Goal: Complete application form

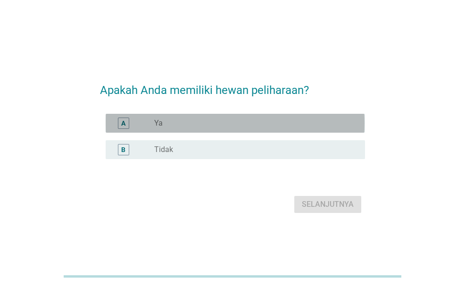
click at [221, 118] on div "radio_button_unchecked Ya" at bounding box center [255, 123] width 203 height 11
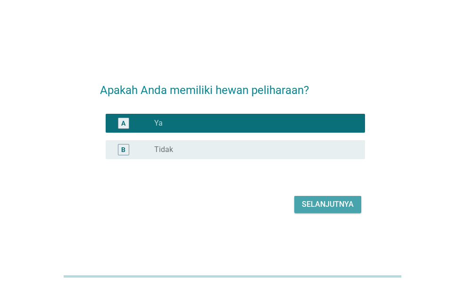
click at [338, 206] on div "Selanjutnya" at bounding box center [328, 204] width 52 height 11
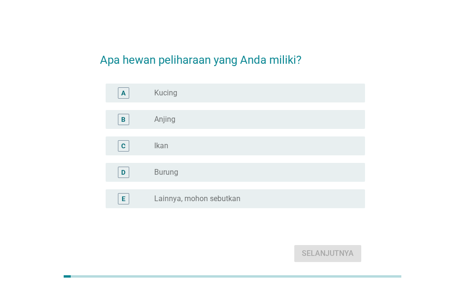
click at [184, 117] on div "radio_button_unchecked Anjing" at bounding box center [252, 119] width 196 height 9
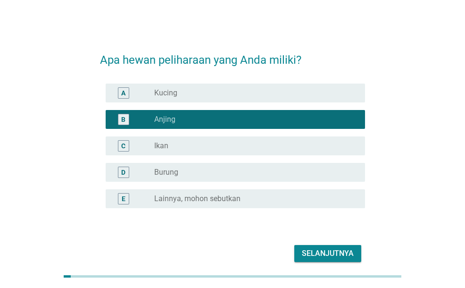
click at [184, 117] on div "radio_button_checked Anjing" at bounding box center [252, 119] width 196 height 9
click at [202, 91] on div "radio_button_unchecked Kucing" at bounding box center [252, 92] width 196 height 9
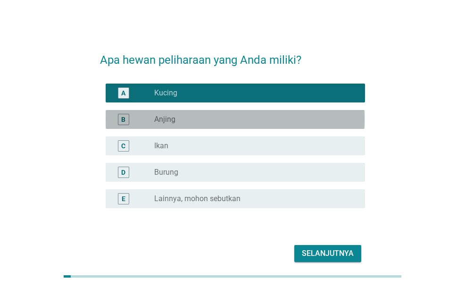
click at [217, 116] on div "radio_button_unchecked Anjing" at bounding box center [252, 119] width 196 height 9
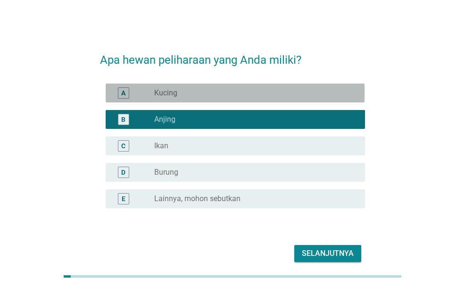
click at [247, 87] on div "radio_button_unchecked Kucing" at bounding box center [255, 92] width 203 height 11
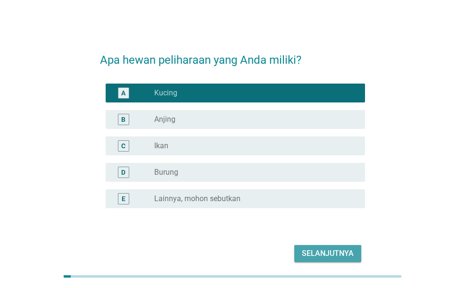
click at [340, 252] on div "Selanjutnya" at bounding box center [328, 253] width 52 height 11
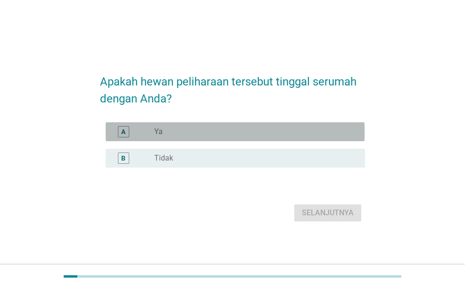
click at [287, 137] on div "radio_button_unchecked Ya" at bounding box center [255, 131] width 203 height 11
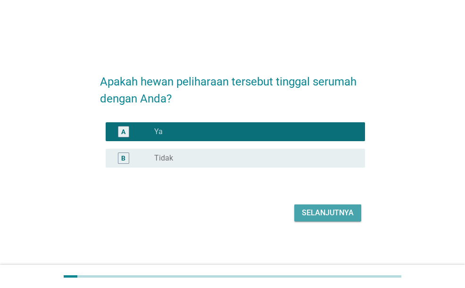
click at [361, 213] on button "Selanjutnya" at bounding box center [327, 212] width 67 height 17
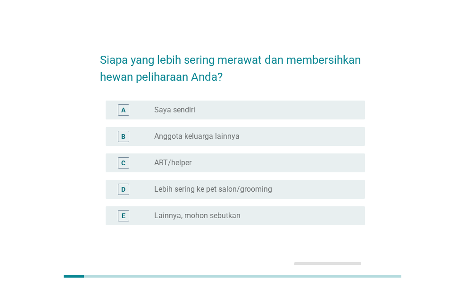
click at [252, 116] on div "A radio_button_unchecked Saya sendiri" at bounding box center [235, 110] width 259 height 19
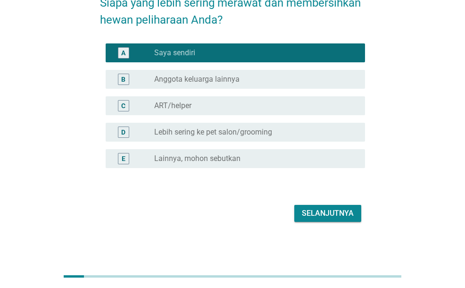
scroll to position [59, 0]
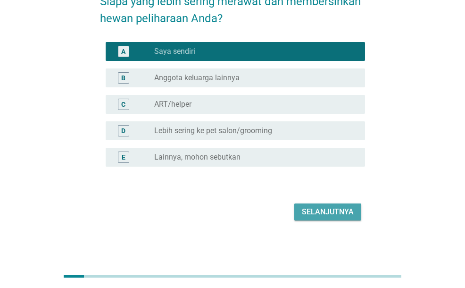
click at [324, 209] on div "Selanjutnya" at bounding box center [328, 211] width 52 height 11
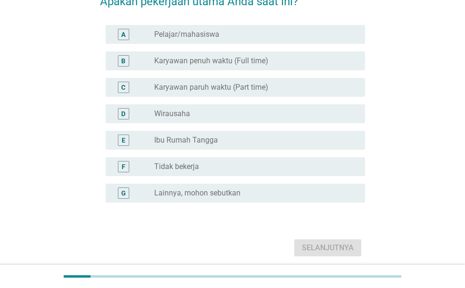
scroll to position [0, 0]
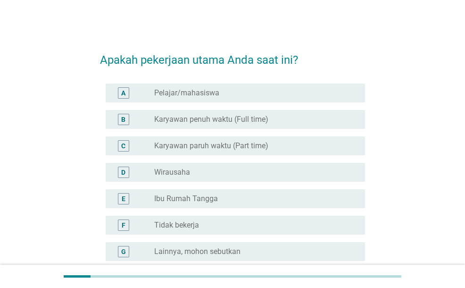
click at [227, 151] on div "radio_button_unchecked Karyawan paruh waktu (Part time)" at bounding box center [255, 145] width 203 height 11
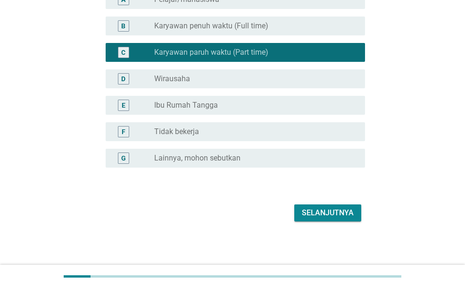
scroll to position [94, 0]
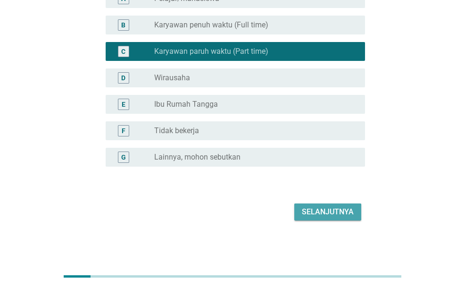
click at [317, 218] on button "Selanjutnya" at bounding box center [327, 211] width 67 height 17
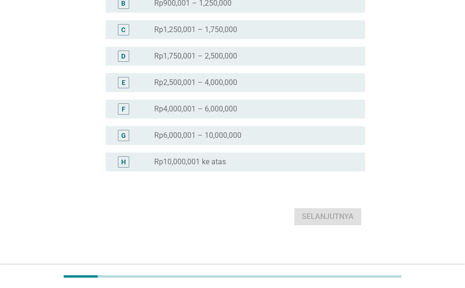
scroll to position [138, 0]
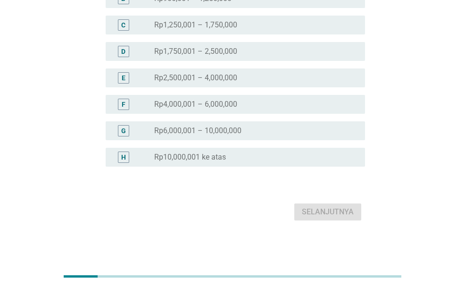
click at [231, 76] on label "Rp2,500,001 – 4,000,000" at bounding box center [195, 77] width 83 height 9
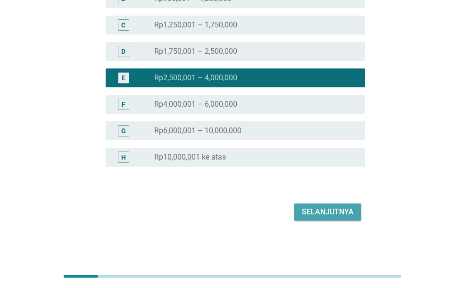
click at [326, 219] on button "Selanjutnya" at bounding box center [327, 211] width 67 height 17
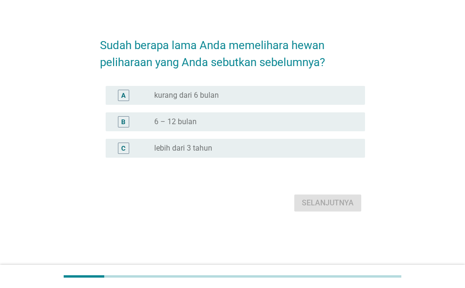
scroll to position [0, 0]
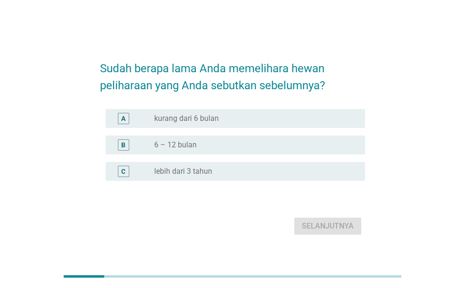
drag, startPoint x: 230, startPoint y: 136, endPoint x: 231, endPoint y: 141, distance: 5.4
click at [229, 136] on div "B radio_button_unchecked 6 – 12 bulan" at bounding box center [235, 144] width 259 height 19
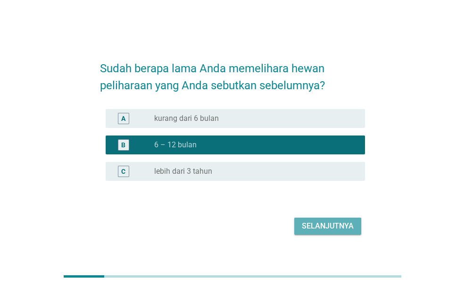
click at [343, 229] on div "Selanjutnya" at bounding box center [328, 225] width 52 height 11
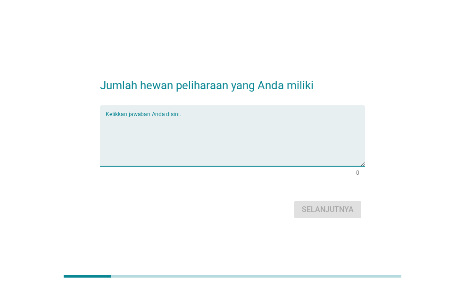
click at [211, 140] on textarea "Ketikkan jawaban Anda disini." at bounding box center [235, 142] width 259 height 50
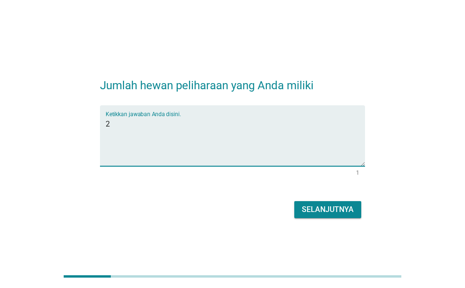
type textarea "2"
click at [335, 204] on div "Selanjutnya" at bounding box center [328, 209] width 52 height 11
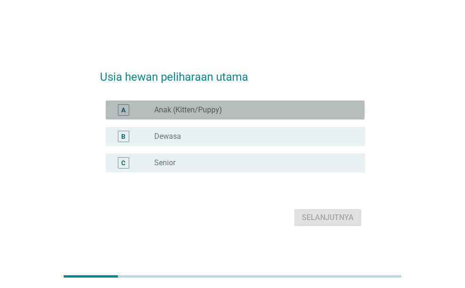
click at [270, 110] on div "radio_button_unchecked Anak (Kitten/Puppy)" at bounding box center [252, 109] width 196 height 9
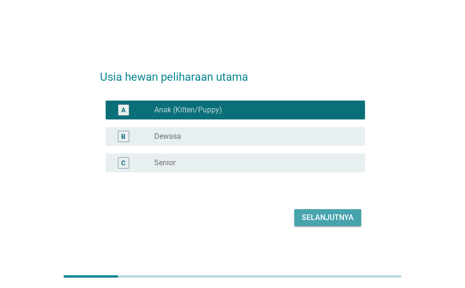
click at [317, 211] on button "Selanjutnya" at bounding box center [327, 217] width 67 height 17
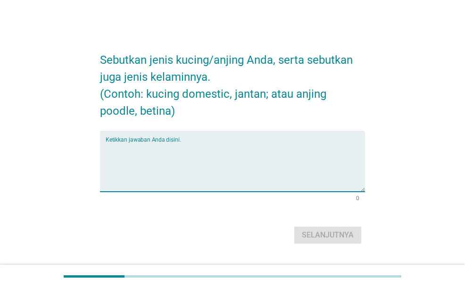
click at [260, 165] on textarea "Ketikkan jawaban Anda disini." at bounding box center [235, 167] width 259 height 50
type textarea "a"
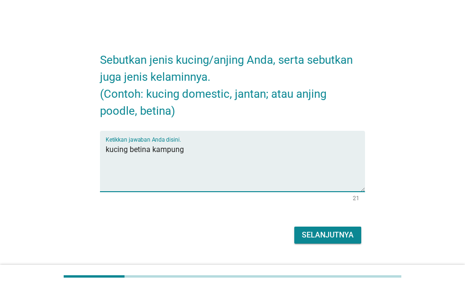
type textarea "kucing betina kampung"
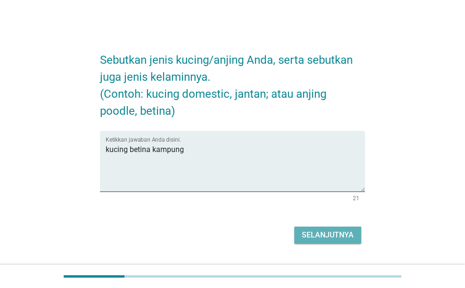
click at [340, 235] on div "Selanjutnya" at bounding box center [328, 234] width 52 height 11
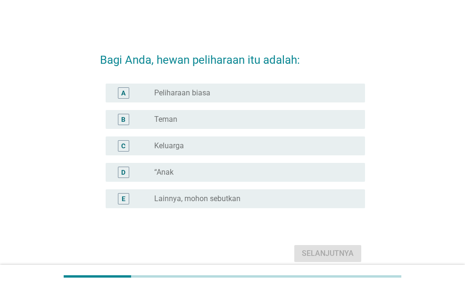
click at [224, 121] on div "radio_button_unchecked Teman" at bounding box center [252, 119] width 196 height 9
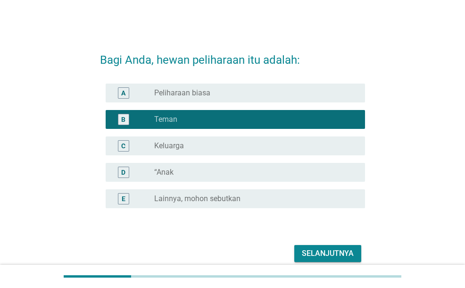
click at [319, 254] on div "Selanjutnya" at bounding box center [328, 253] width 52 height 11
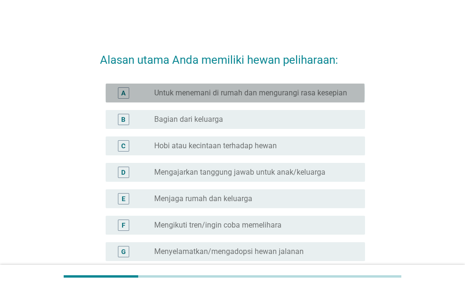
click at [226, 97] on label "Untuk menemani di rumah dan mengurangi rasa kesepian" at bounding box center [250, 92] width 193 height 9
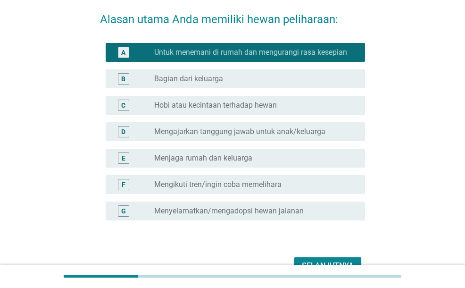
scroll to position [94, 0]
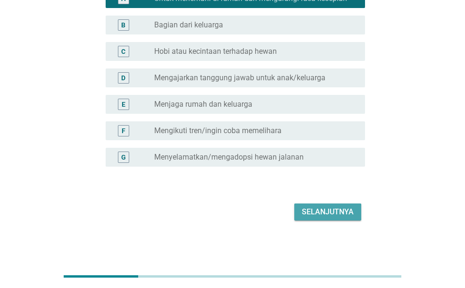
click at [338, 209] on div "Selanjutnya" at bounding box center [328, 211] width 52 height 11
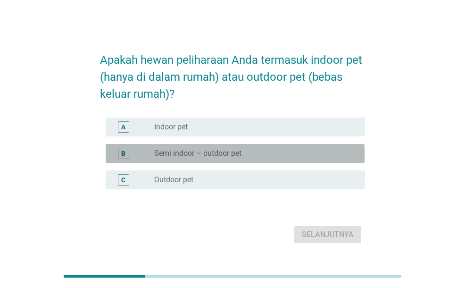
drag, startPoint x: 209, startPoint y: 151, endPoint x: 237, endPoint y: 158, distance: 29.0
click at [210, 152] on label "Semi indoor – outdoor pet" at bounding box center [197, 153] width 87 height 9
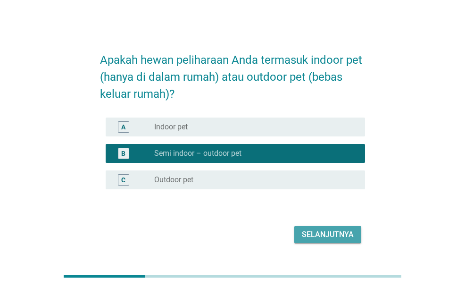
click at [335, 235] on div "Selanjutnya" at bounding box center [328, 234] width 52 height 11
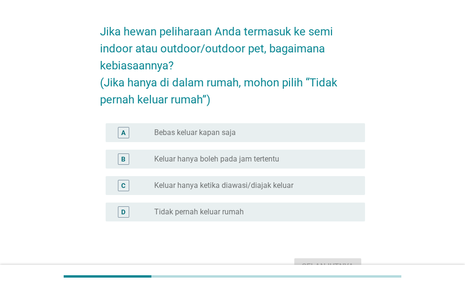
scroll to position [47, 0]
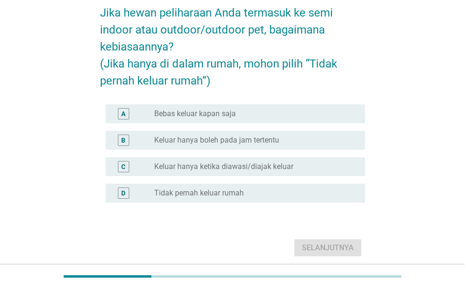
click at [217, 109] on label "Bebas keluar kapan saja" at bounding box center [195, 113] width 82 height 9
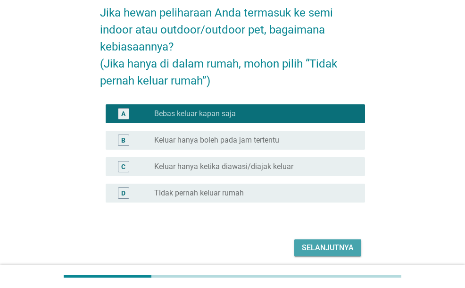
click at [326, 254] on button "Selanjutnya" at bounding box center [327, 247] width 67 height 17
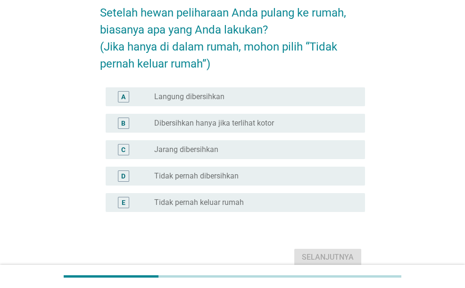
click at [220, 125] on label "Dibersihkan hanya jika terlihat kotor" at bounding box center [214, 122] width 120 height 9
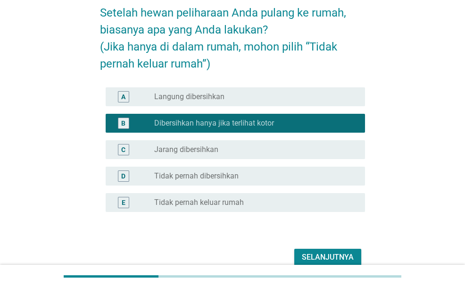
click at [329, 252] on div "Selanjutnya" at bounding box center [328, 257] width 52 height 11
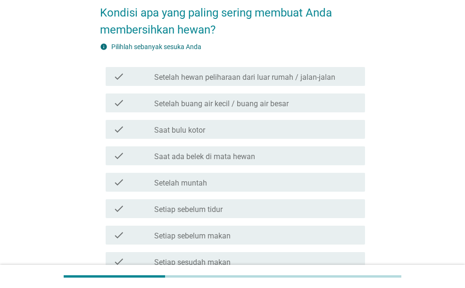
click at [219, 133] on div "check_box_outline_blank Saat bulu kotor" at bounding box center [255, 129] width 203 height 11
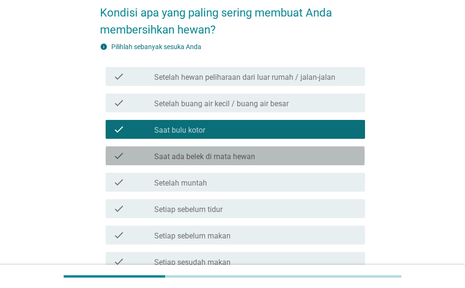
click at [230, 161] on label "Saat ada belek di mata hewan" at bounding box center [204, 156] width 101 height 9
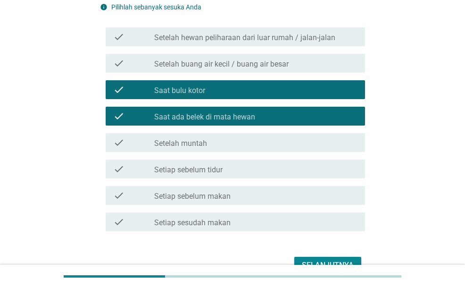
scroll to position [140, 0]
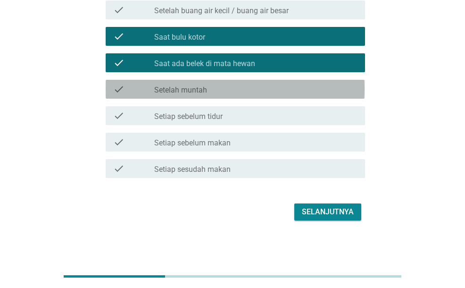
click at [222, 93] on div "check_box_outline_blank Setelah muntah" at bounding box center [255, 89] width 203 height 11
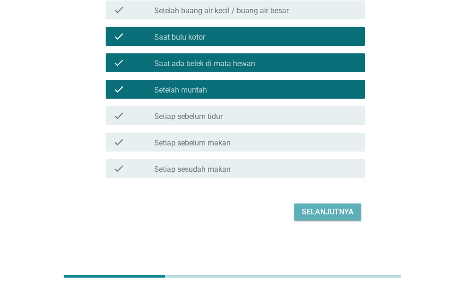
click at [322, 209] on div "Selanjutnya" at bounding box center [328, 211] width 52 height 11
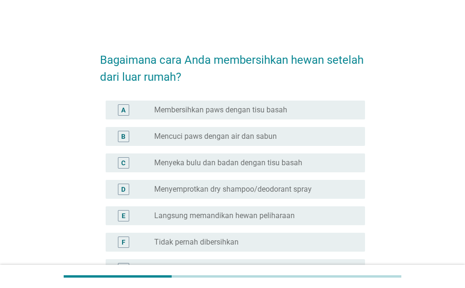
scroll to position [47, 0]
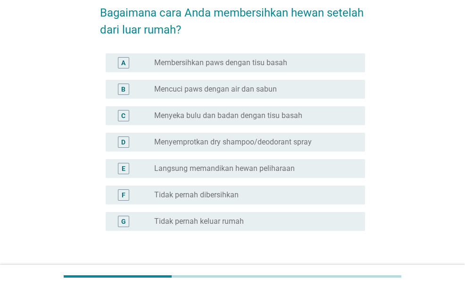
click at [190, 89] on label "Mencuci paws dengan air dan sabun" at bounding box center [215, 88] width 123 height 9
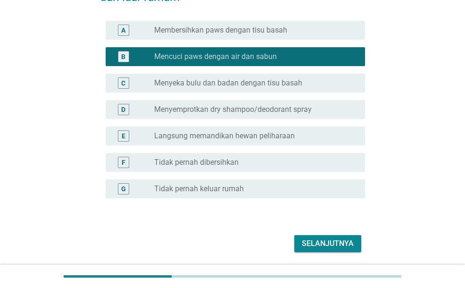
scroll to position [94, 0]
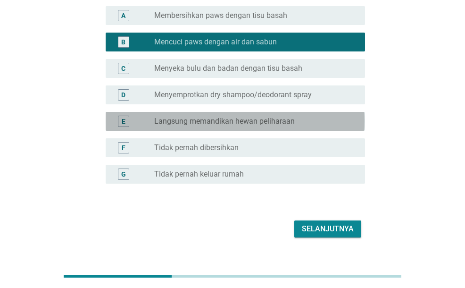
click at [204, 119] on label "Langsung memandikan hewan peliharaan" at bounding box center [224, 121] width 141 height 9
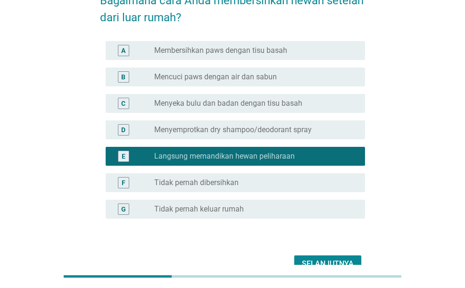
scroll to position [0, 0]
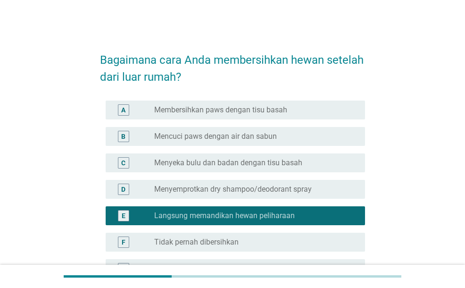
click at [219, 105] on label "Membersihkan paws dengan tisu basah" at bounding box center [220, 109] width 133 height 9
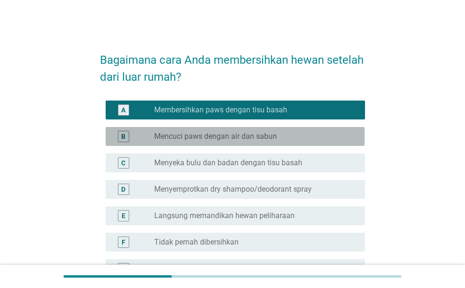
click at [230, 138] on label "Mencuci paws dengan air dan sabun" at bounding box center [215, 136] width 123 height 9
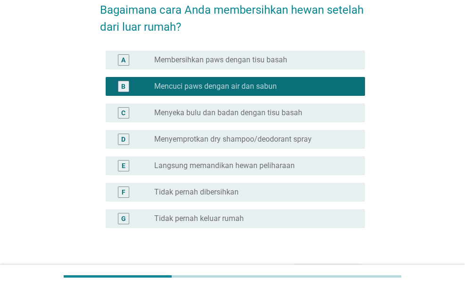
scroll to position [94, 0]
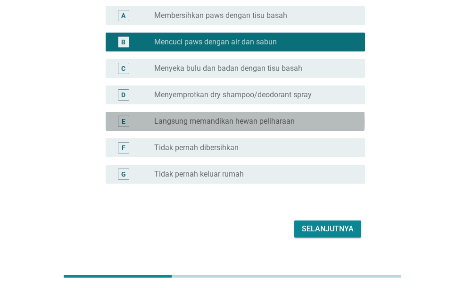
drag, startPoint x: 245, startPoint y: 119, endPoint x: 300, endPoint y: 174, distance: 77.8
click at [249, 124] on label "Langsung memandikan hewan peliharaan" at bounding box center [224, 121] width 141 height 9
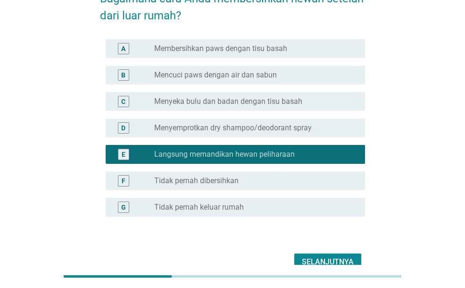
scroll to position [47, 0]
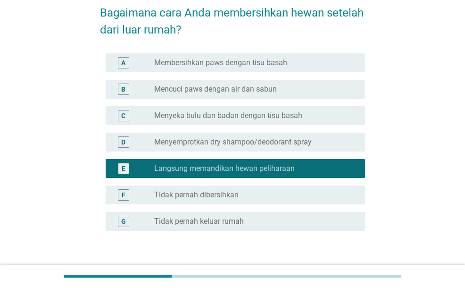
click at [213, 79] on div "B radio_button_unchecked Mencuci paws dengan air dan sabun" at bounding box center [232, 89] width 265 height 26
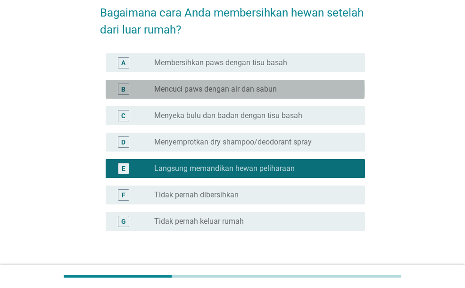
click at [213, 88] on label "Mencuci paws dengan air dan sabun" at bounding box center [215, 88] width 123 height 9
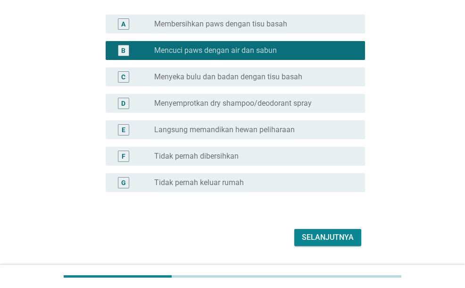
scroll to position [111, 0]
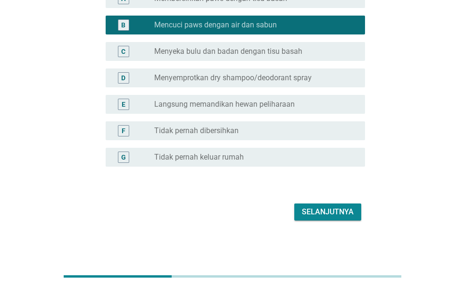
click at [333, 202] on div "Selanjutnya" at bounding box center [232, 212] width 265 height 23
click at [332, 210] on div "Selanjutnya" at bounding box center [328, 211] width 52 height 11
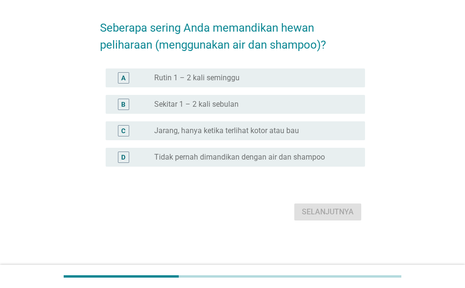
scroll to position [0, 0]
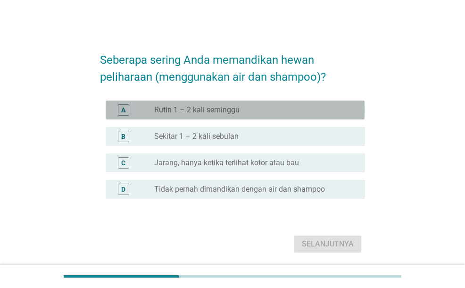
click at [227, 112] on label "Rutin 1 – 2 kali seminggu" at bounding box center [196, 109] width 85 height 9
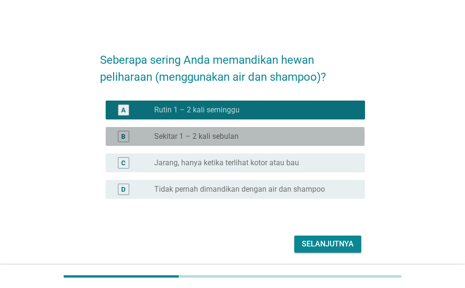
click at [235, 143] on div "B radio_button_unchecked Sekitar 1 – 2 kali sebulan" at bounding box center [235, 136] width 259 height 19
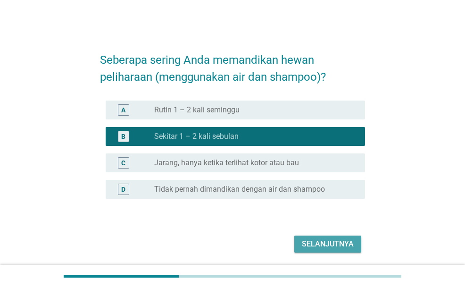
click at [341, 246] on div "Selanjutnya" at bounding box center [328, 243] width 52 height 11
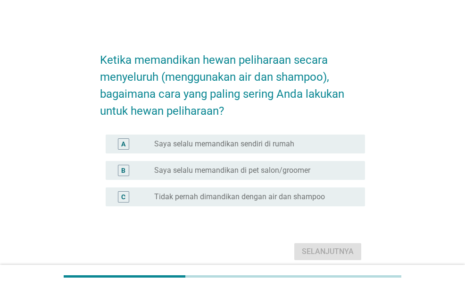
click at [235, 144] on label "Saya selalu memandikan sendiri di rumah" at bounding box center [224, 143] width 140 height 9
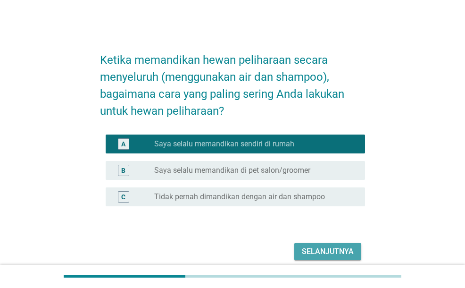
click at [316, 251] on div "Selanjutnya" at bounding box center [328, 251] width 52 height 11
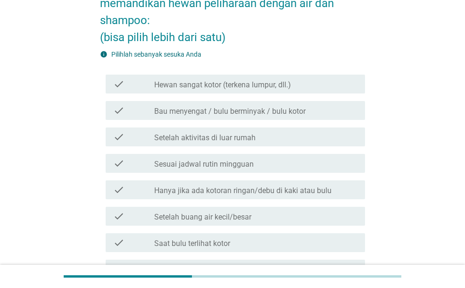
scroll to position [94, 0]
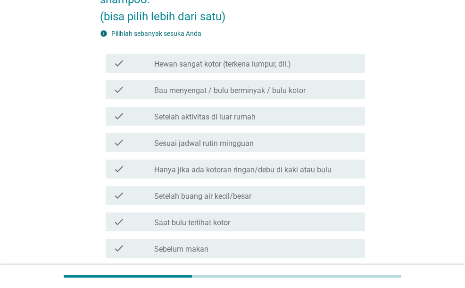
click at [220, 62] on label "Hewan sangat kotor (terkena lumpur, dll.)" at bounding box center [222, 63] width 137 height 9
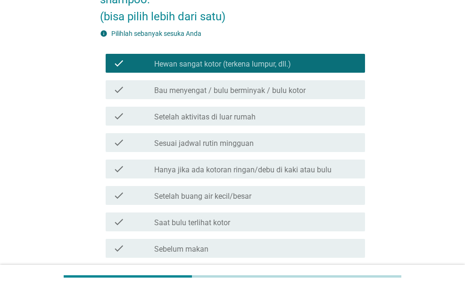
click at [224, 86] on label "Bau menyengat / bulu berminyak / bulu kotor" at bounding box center [229, 90] width 151 height 9
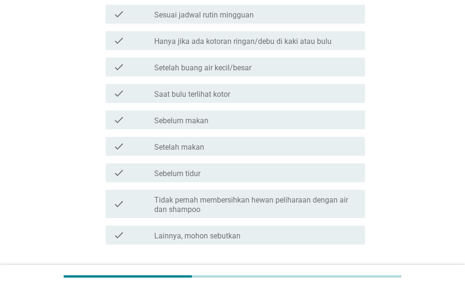
scroll to position [236, 0]
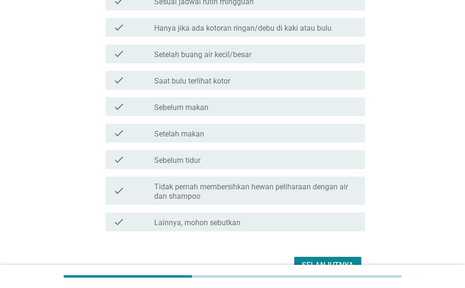
click at [227, 81] on label "Saat bulu terlihat kotor" at bounding box center [192, 80] width 76 height 9
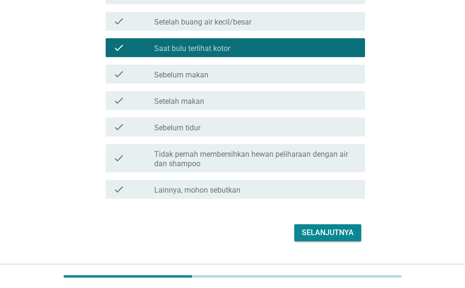
scroll to position [283, 0]
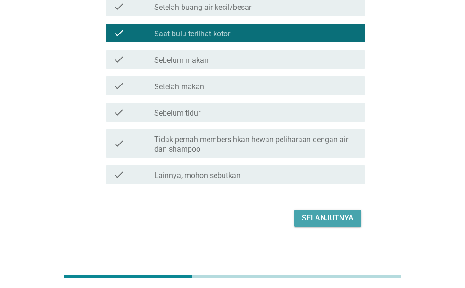
click at [314, 213] on div "Selanjutnya" at bounding box center [328, 217] width 52 height 11
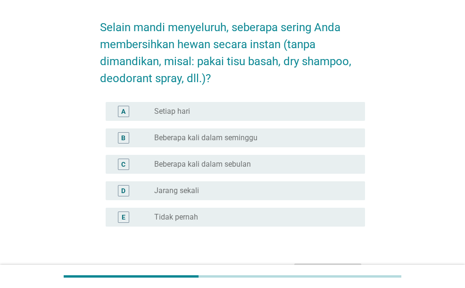
scroll to position [47, 0]
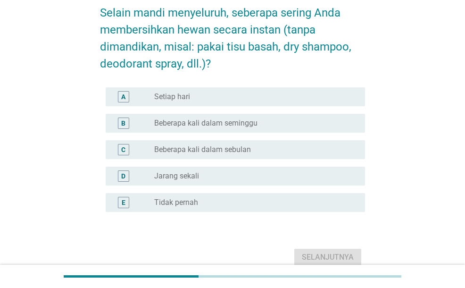
click at [221, 125] on label "Beberapa kali dalam seminggu" at bounding box center [205, 122] width 103 height 9
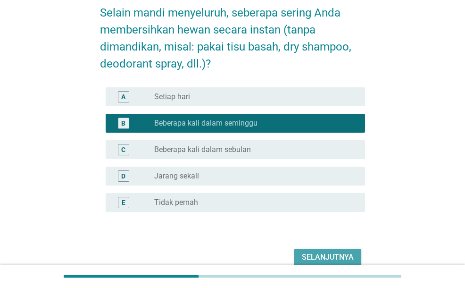
click at [336, 252] on div "Selanjutnya" at bounding box center [328, 257] width 52 height 11
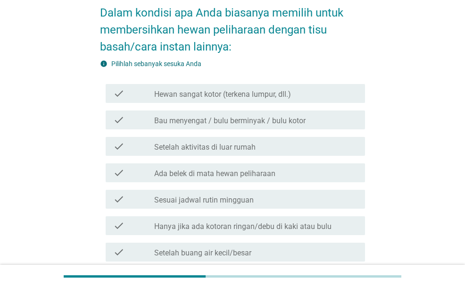
click at [206, 80] on div "check check_box_outline_blank Hewan sangat kotor (terkena lumpur, dll.)" at bounding box center [232, 93] width 265 height 26
click at [211, 100] on div "check check_box_outline_blank Hewan sangat kotor (terkena lumpur, dll.)" at bounding box center [235, 93] width 259 height 19
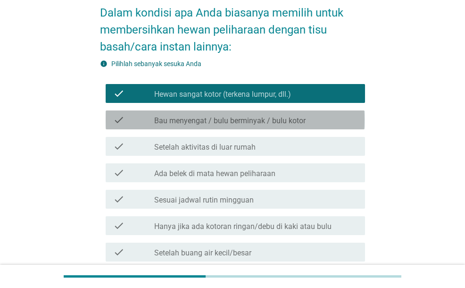
click at [216, 120] on label "Bau menyengat / bulu berminyak / bulu kotor" at bounding box center [229, 120] width 151 height 9
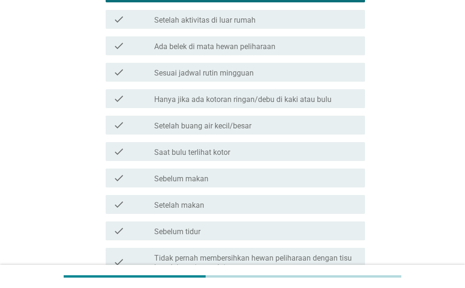
scroll to position [189, 0]
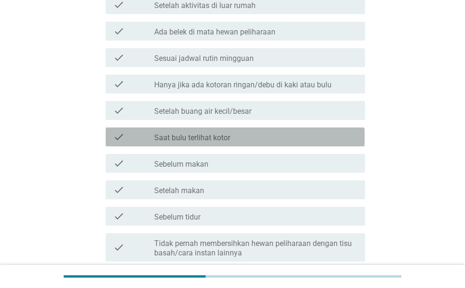
click at [242, 139] on div "check_box_outline_blank Saat bulu terlihat kotor" at bounding box center [255, 136] width 203 height 11
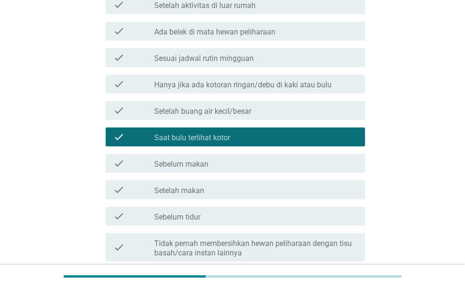
scroll to position [142, 0]
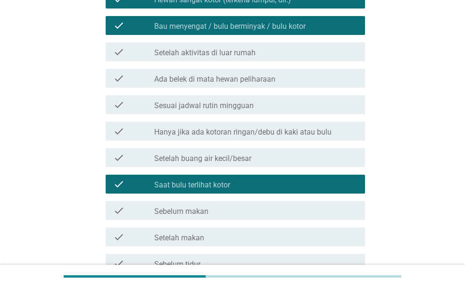
click at [238, 58] on div "check check_box_outline_blank Setelah aktivitas di luar rumah" at bounding box center [235, 51] width 259 height 19
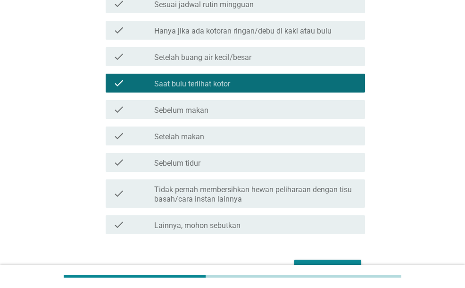
scroll to position [299, 0]
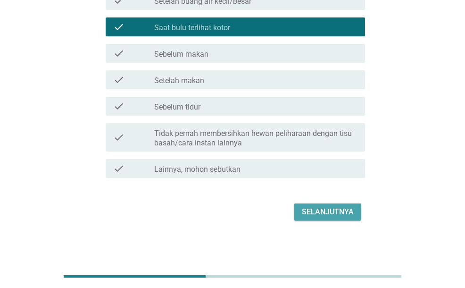
click at [322, 209] on div "Selanjutnya" at bounding box center [328, 211] width 52 height 11
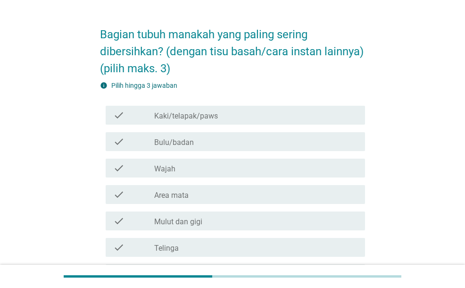
scroll to position [47, 0]
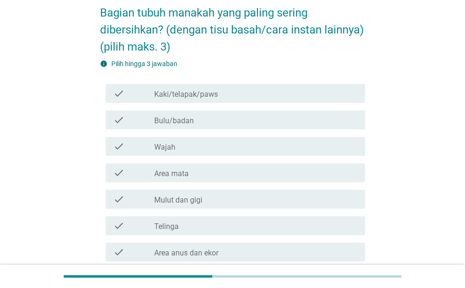
click at [158, 99] on label "Kaki/telapak/paws" at bounding box center [186, 94] width 64 height 9
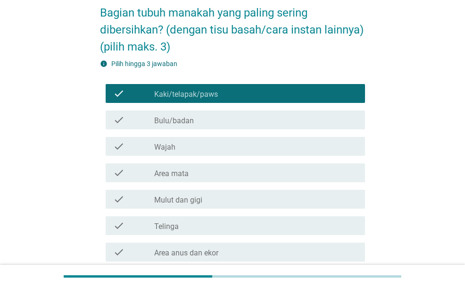
click at [159, 126] on label "Bulu/badan" at bounding box center [174, 120] width 40 height 9
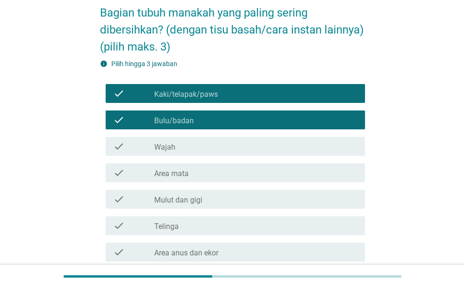
click at [161, 152] on label "Wajah" at bounding box center [164, 147] width 21 height 9
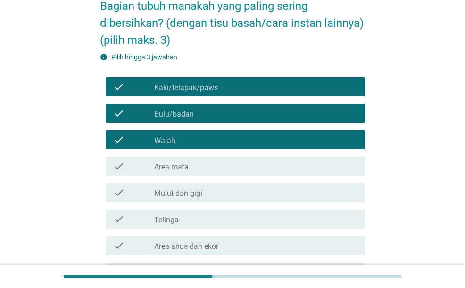
scroll to position [142, 0]
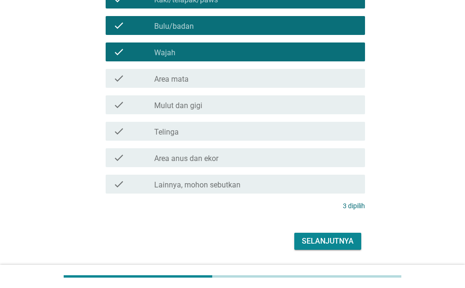
click at [343, 247] on div "Selanjutnya" at bounding box center [328, 240] width 52 height 11
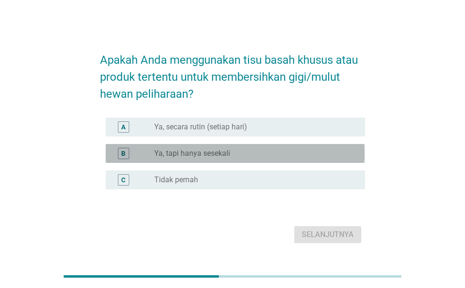
click at [185, 145] on div "B radio_button_unchecked Ya, tapi hanya sesekali" at bounding box center [235, 153] width 259 height 19
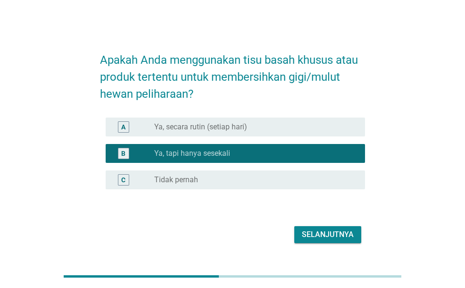
click at [315, 238] on div "Selanjutnya" at bounding box center [328, 234] width 52 height 11
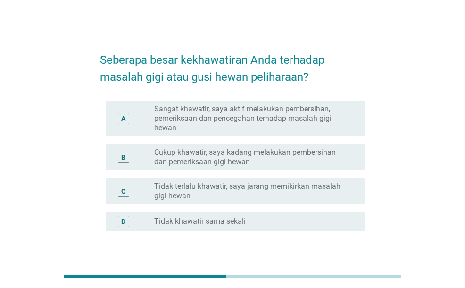
scroll to position [47, 0]
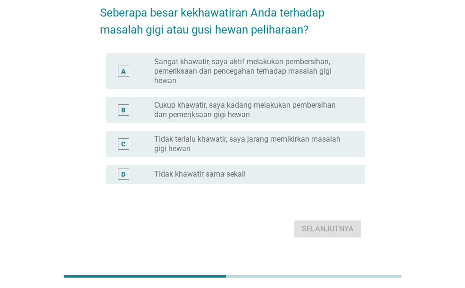
click at [232, 139] on label "Tidak terlalu khawatir, saya jarang memikirkan masalah gigi hewan" at bounding box center [252, 144] width 196 height 19
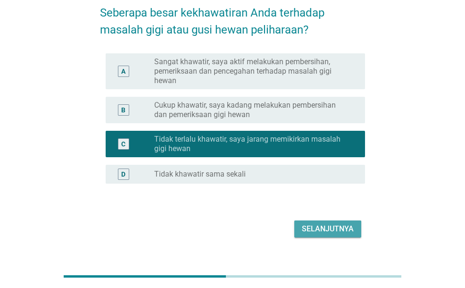
click at [342, 226] on div "Selanjutnya" at bounding box center [328, 228] width 52 height 11
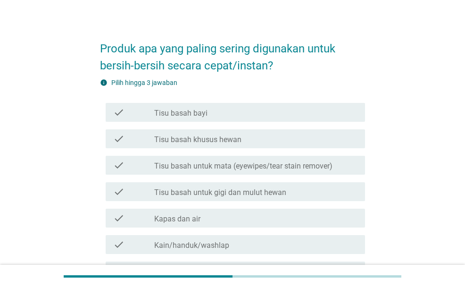
scroll to position [0, 0]
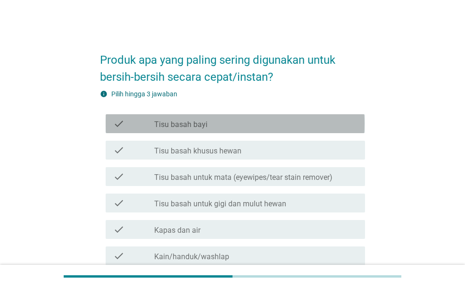
click at [217, 120] on div "check_box_outline_blank Tisu basah bayi" at bounding box center [255, 123] width 203 height 11
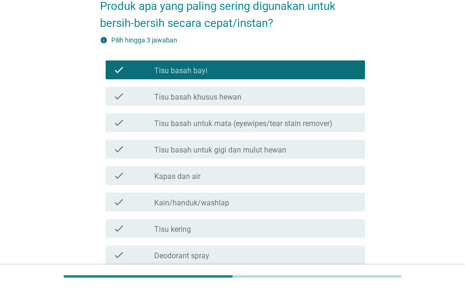
scroll to position [142, 0]
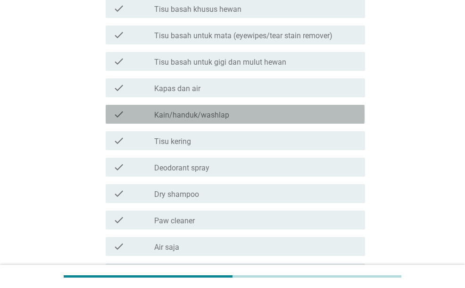
click at [217, 122] on div "check check_box_outline_blank Kain/handuk/washlap" at bounding box center [235, 114] width 259 height 19
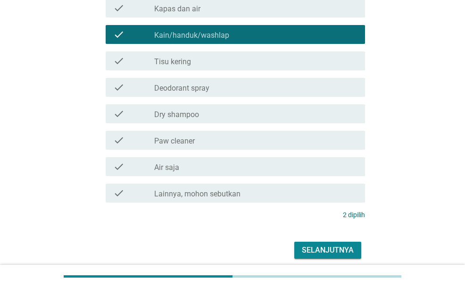
scroll to position [236, 0]
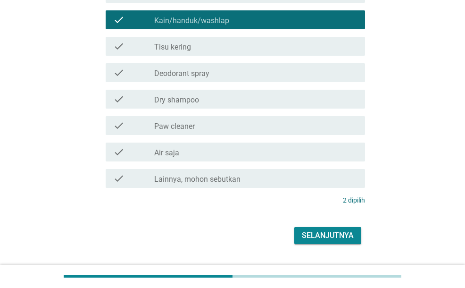
click at [326, 236] on div "Selanjutnya" at bounding box center [328, 235] width 52 height 11
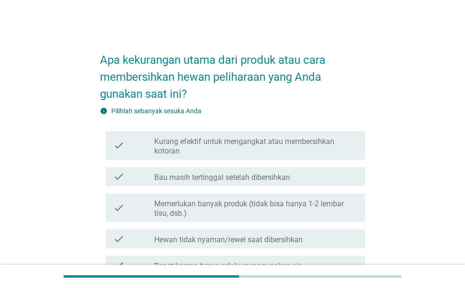
scroll to position [47, 0]
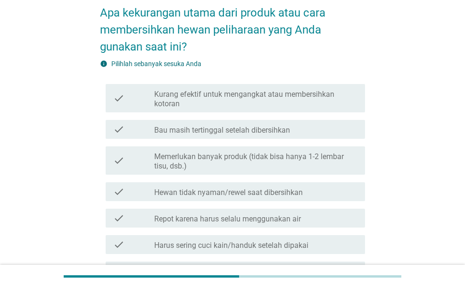
click at [220, 104] on label "Kurang efektif untuk mengangkat atau membersihkan kotoran" at bounding box center [255, 99] width 203 height 19
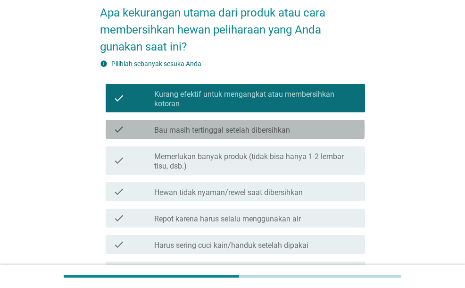
click at [223, 124] on div "check_box_outline_blank Bau masih tertinggal setelah dibersihkan" at bounding box center [255, 129] width 203 height 11
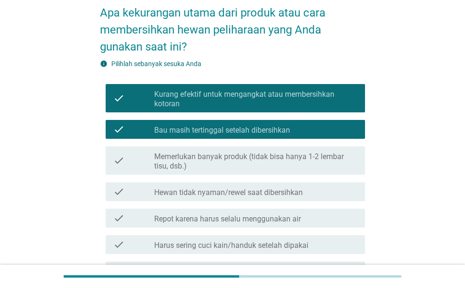
scroll to position [94, 0]
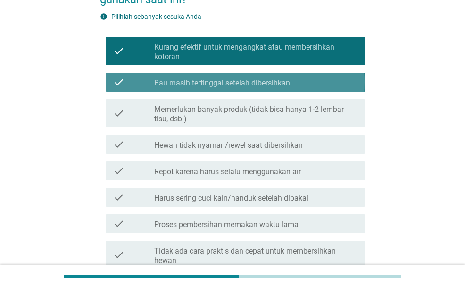
click at [240, 84] on label "Bau masih tertinggal setelah dibersihkan" at bounding box center [222, 82] width 136 height 9
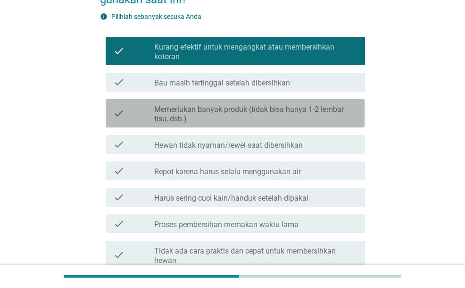
click at [244, 109] on label "Memerlukan banyak produk (tidak bisa hanya 1-2 lembar tisu, dsb.)" at bounding box center [255, 114] width 203 height 19
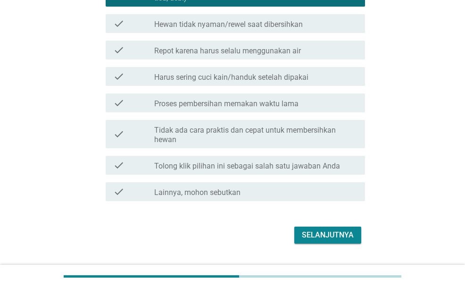
scroll to position [236, 0]
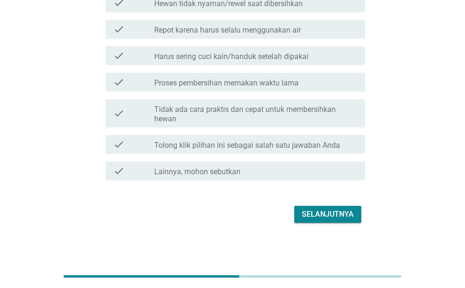
click at [319, 214] on div "Selanjutnya" at bounding box center [328, 214] width 52 height 11
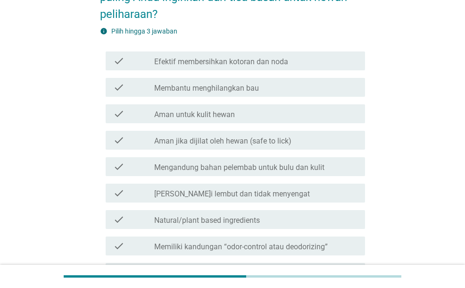
scroll to position [94, 0]
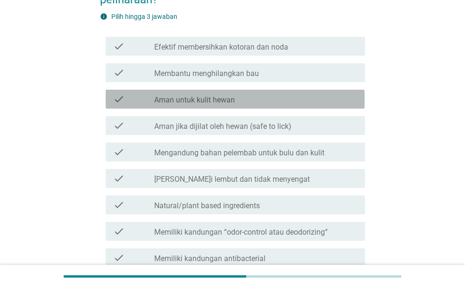
click at [191, 105] on div "check check_box_outline_blank Aman untuk kulit hewan" at bounding box center [235, 99] width 259 height 19
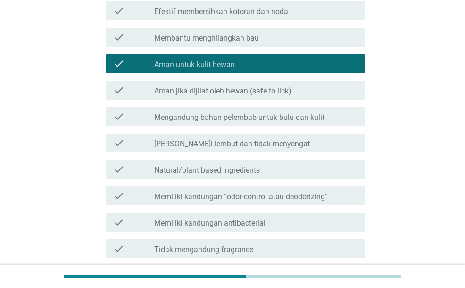
scroll to position [142, 0]
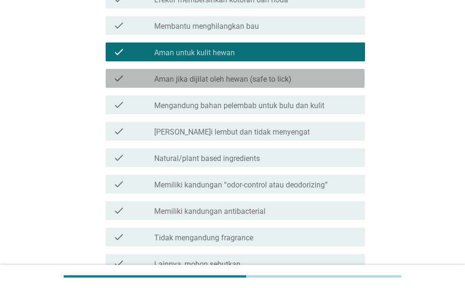
click at [209, 78] on label "Aman jika dijilat oleh hewan (safe to lick)" at bounding box center [222, 79] width 137 height 9
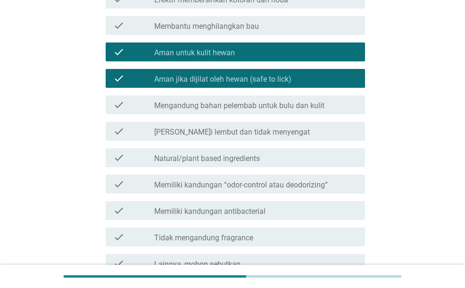
click at [236, 71] on div "check check_box Aman jika dijilat oleh hewan (safe to lick)" at bounding box center [235, 78] width 259 height 19
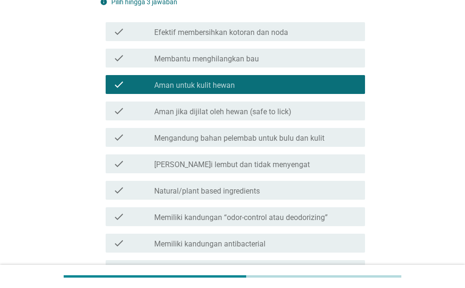
scroll to position [94, 0]
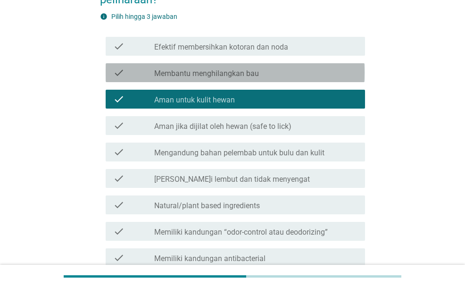
click at [236, 71] on label "Membantu menghilangkan bau" at bounding box center [206, 73] width 105 height 9
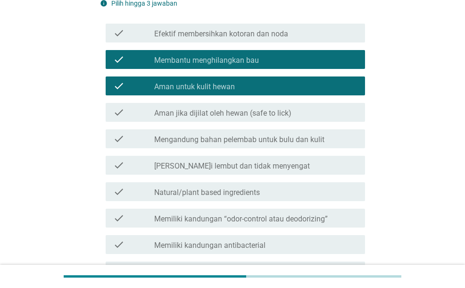
scroll to position [142, 0]
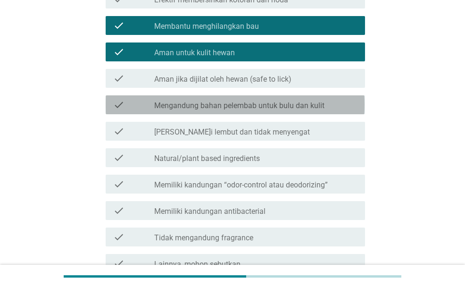
click at [256, 101] on label "Mengandung bahan pelembab untuk bulu dan kulit" at bounding box center [239, 105] width 170 height 9
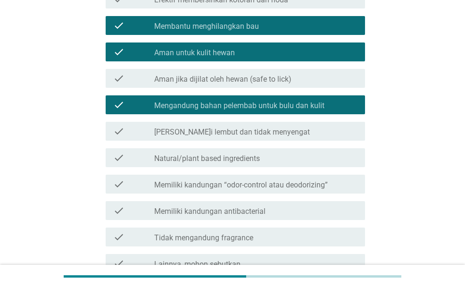
scroll to position [189, 0]
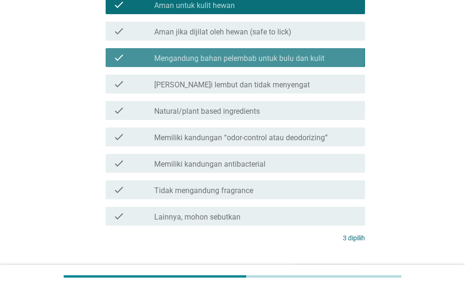
click at [267, 64] on div "check check_box Mengandung bahan pelembab untuk bulu dan kulit" at bounding box center [235, 57] width 259 height 19
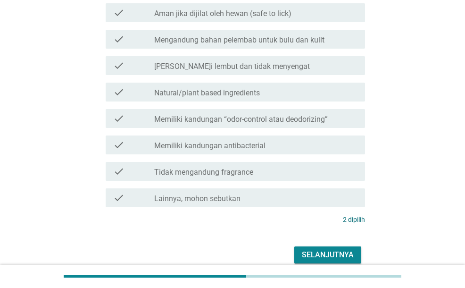
scroll to position [236, 0]
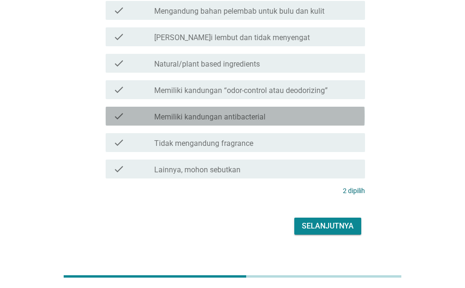
drag, startPoint x: 293, startPoint y: 124, endPoint x: 301, endPoint y: 150, distance: 27.0
click at [293, 126] on div "check check_box_outline_blank Memiliki kandungan antibacterial" at bounding box center [232, 116] width 265 height 26
click at [261, 115] on label "Memiliki kandungan antibacterial" at bounding box center [209, 116] width 111 height 9
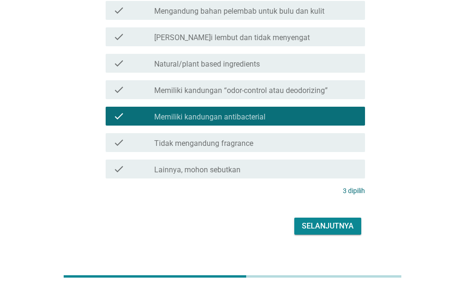
click at [325, 228] on div "Selanjutnya" at bounding box center [328, 225] width 52 height 11
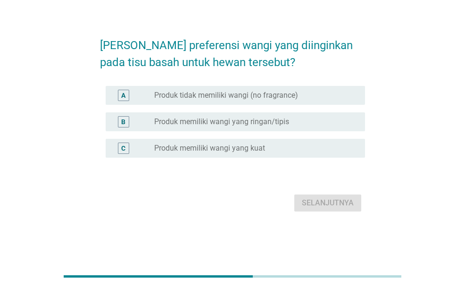
scroll to position [0, 0]
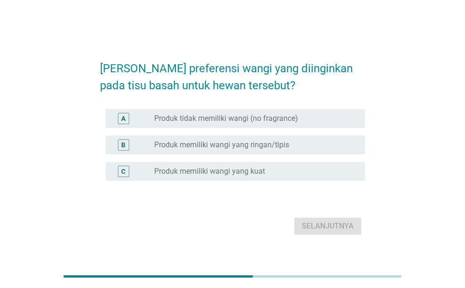
click at [277, 142] on label "Produk memiliki wangi yang ringan/tipis" at bounding box center [221, 144] width 135 height 9
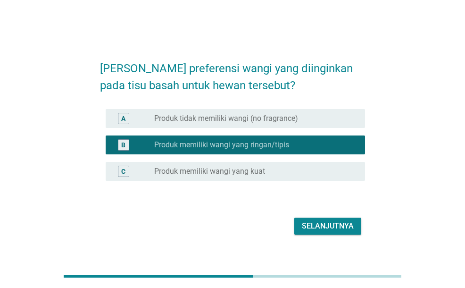
click at [309, 224] on div "Selanjutnya" at bounding box center [328, 225] width 52 height 11
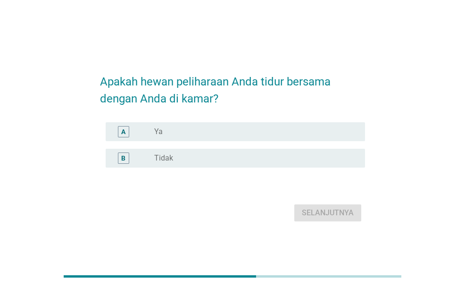
drag, startPoint x: 221, startPoint y: 150, endPoint x: 258, endPoint y: 174, distance: 44.2
click at [224, 154] on div "B radio_button_unchecked Tidak" at bounding box center [235, 158] width 259 height 19
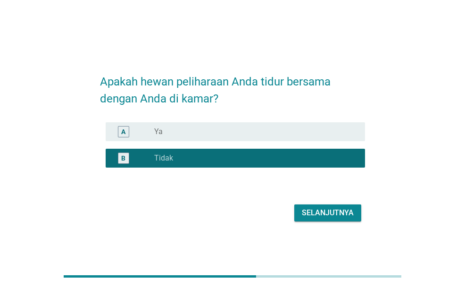
click at [333, 218] on div "Selanjutnya" at bounding box center [328, 212] width 52 height 11
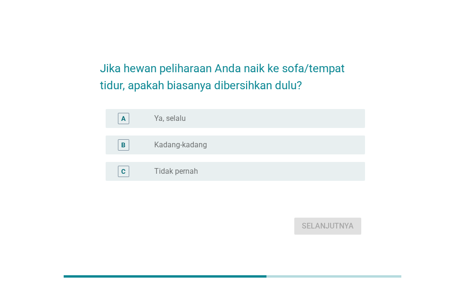
click at [254, 168] on div "radio_button_unchecked Tidak pernah" at bounding box center [252, 171] width 196 height 9
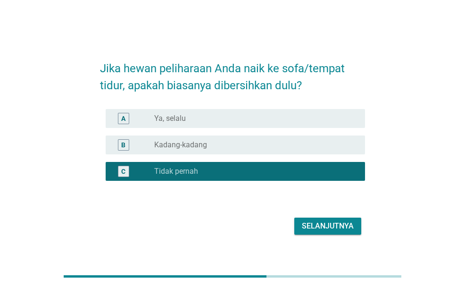
click at [303, 225] on div "Selanjutnya" at bounding box center [328, 225] width 52 height 11
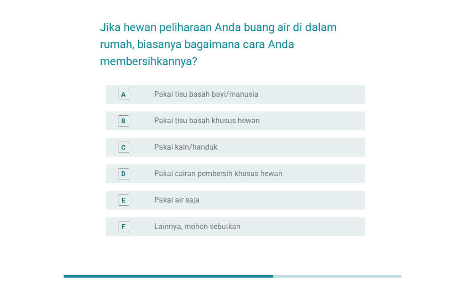
scroll to position [47, 0]
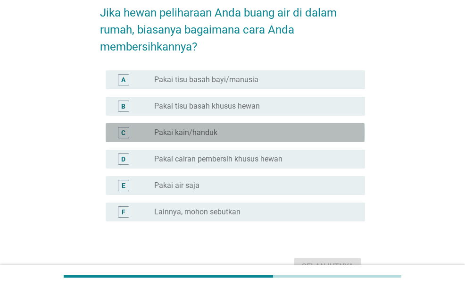
click at [238, 137] on div "radio_button_unchecked Pakai kain/handuk" at bounding box center [255, 132] width 203 height 11
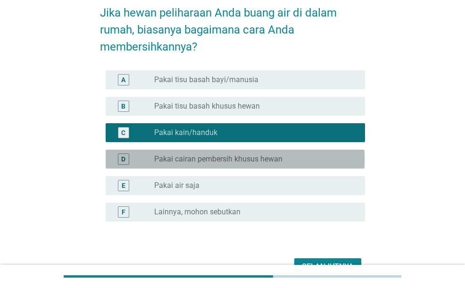
click at [242, 157] on label "Pakai cairan pembersih khusus hewan" at bounding box center [218, 158] width 128 height 9
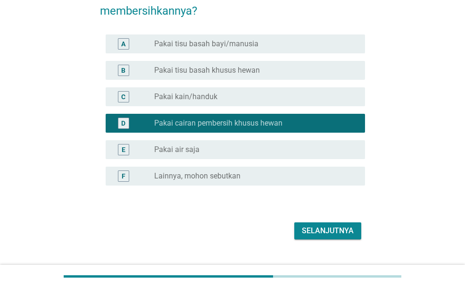
scroll to position [102, 0]
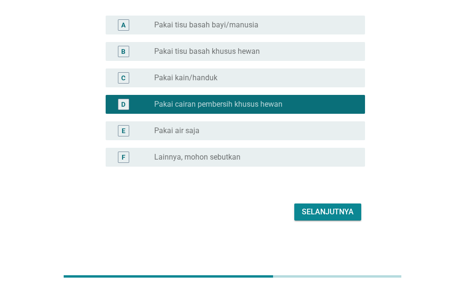
click at [322, 216] on div "Selanjutnya" at bounding box center [328, 211] width 52 height 11
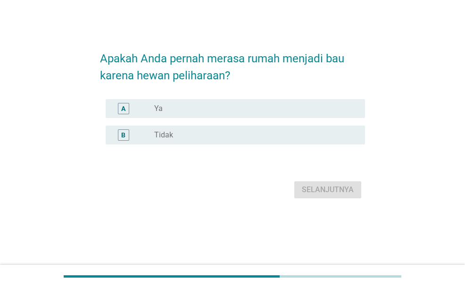
scroll to position [0, 0]
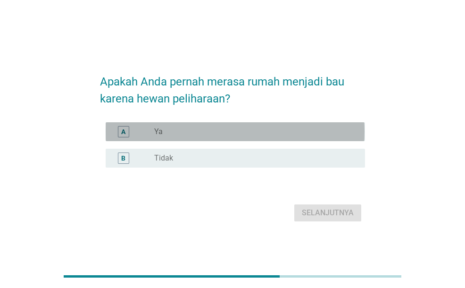
click at [231, 133] on div "radio_button_unchecked Ya" at bounding box center [252, 131] width 196 height 9
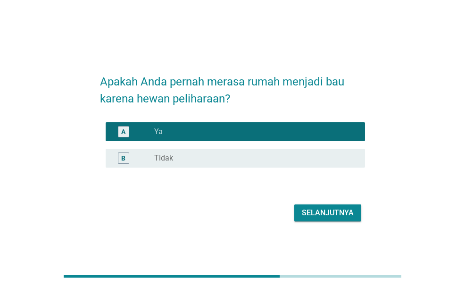
click at [305, 212] on div "Selanjutnya" at bounding box center [328, 212] width 52 height 11
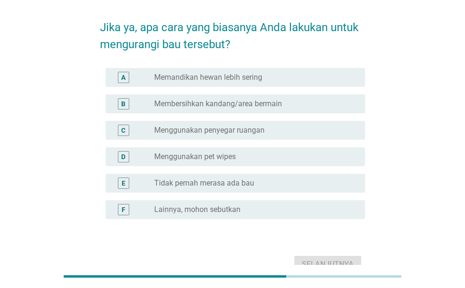
scroll to position [47, 0]
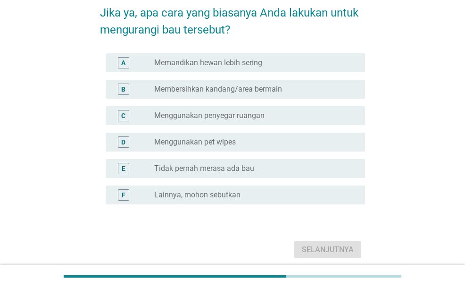
click at [227, 69] on div "A radio_button_unchecked Memandikan hewan lebih sering" at bounding box center [235, 62] width 259 height 19
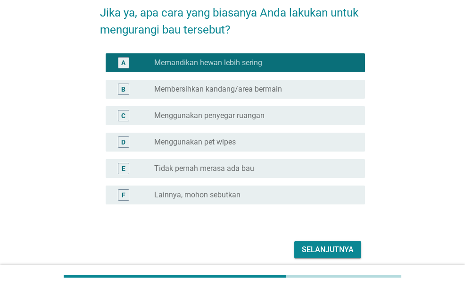
click at [227, 87] on label "Membersihkan kandang/area bermain" at bounding box center [218, 88] width 128 height 9
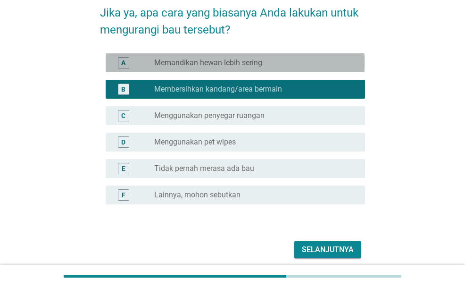
click at [243, 63] on label "Memandikan hewan lebih sering" at bounding box center [208, 62] width 108 height 9
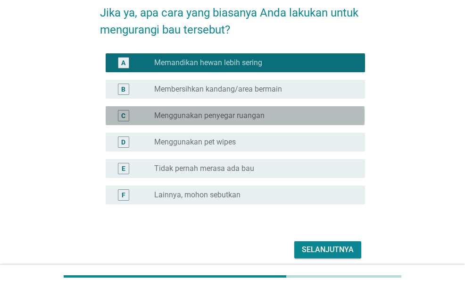
click at [277, 123] on div "C radio_button_unchecked Menggunakan penyegar ruangan" at bounding box center [235, 115] width 259 height 19
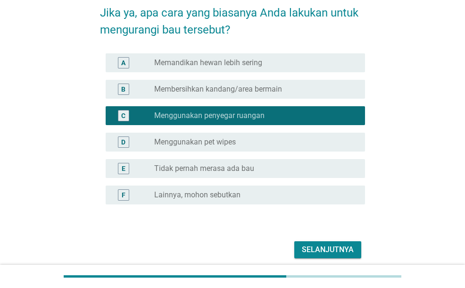
click at [316, 245] on div "Selanjutnya" at bounding box center [328, 249] width 52 height 11
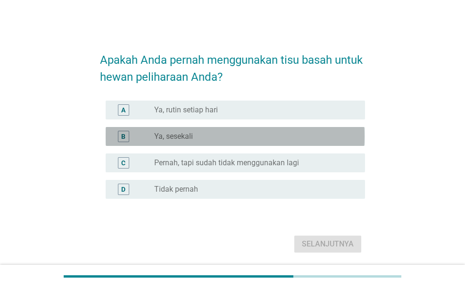
drag, startPoint x: 198, startPoint y: 132, endPoint x: 273, endPoint y: 174, distance: 86.2
click at [199, 132] on div "radio_button_unchecked Ya, sesekali" at bounding box center [252, 136] width 196 height 9
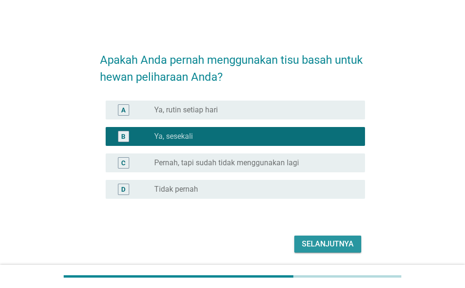
click at [329, 243] on div "Selanjutnya" at bounding box center [328, 243] width 52 height 11
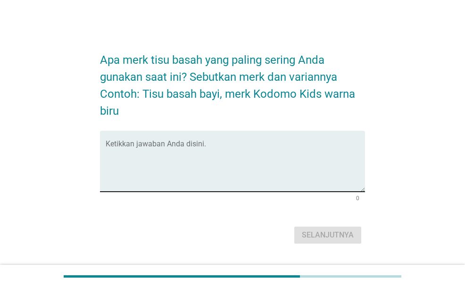
click at [240, 169] on textarea "Ketikkan jawaban Anda disini." at bounding box center [235, 167] width 259 height 50
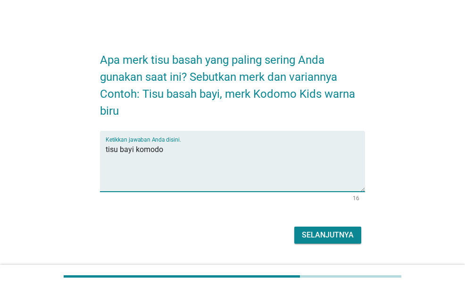
type textarea "tisu bayi komodo"
click at [312, 235] on div "Selanjutnya" at bounding box center [328, 234] width 52 height 11
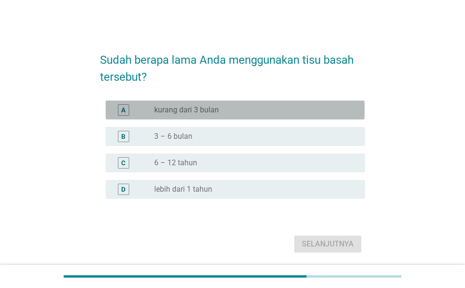
click at [223, 108] on div "radio_button_unchecked kurang dari 3 bulan" at bounding box center [252, 109] width 196 height 9
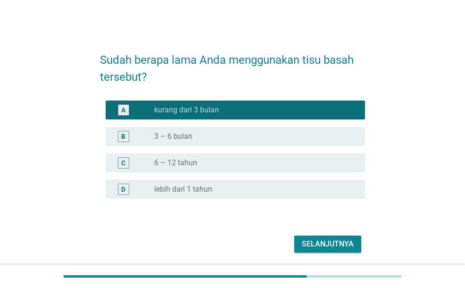
click at [272, 142] on div "B radio_button_unchecked 3 – 6 bulan" at bounding box center [235, 136] width 259 height 19
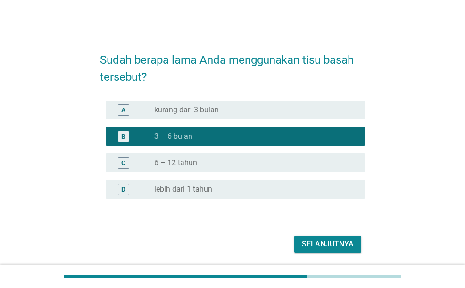
click at [326, 247] on div "Selanjutnya" at bounding box center [328, 243] width 52 height 11
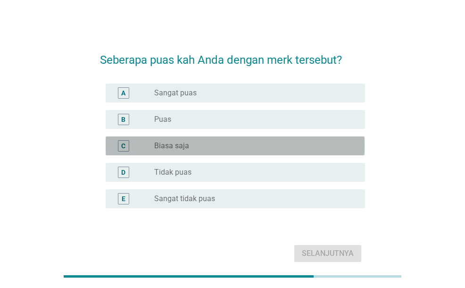
click at [201, 137] on div "C radio_button_unchecked Biasa saja" at bounding box center [235, 145] width 259 height 19
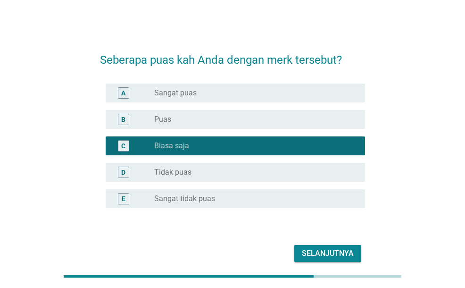
click at [302, 253] on button "Selanjutnya" at bounding box center [327, 253] width 67 height 17
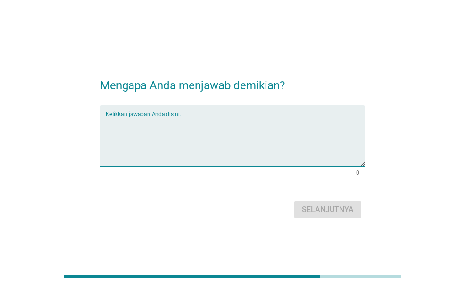
click at [193, 118] on textarea "Ketikkan jawaban Anda disini." at bounding box center [235, 142] width 259 height 50
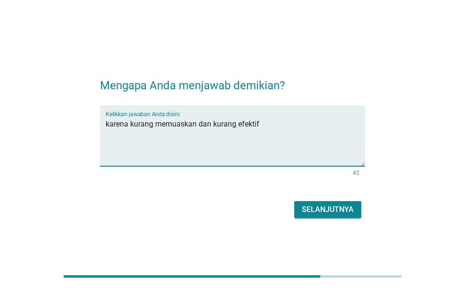
type textarea "karena kurang memuaskan dan kurang efektif"
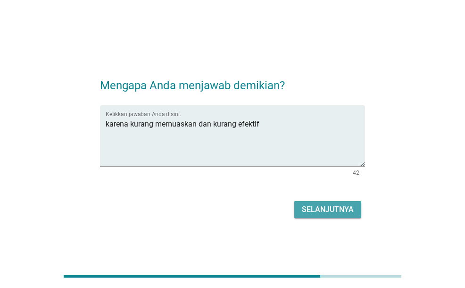
click at [345, 216] on button "Selanjutnya" at bounding box center [327, 209] width 67 height 17
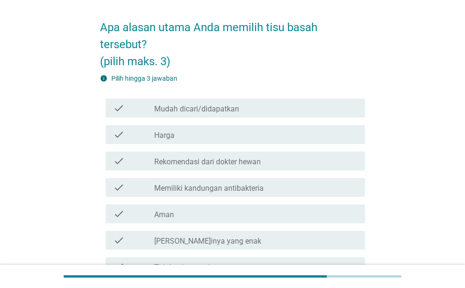
scroll to position [47, 0]
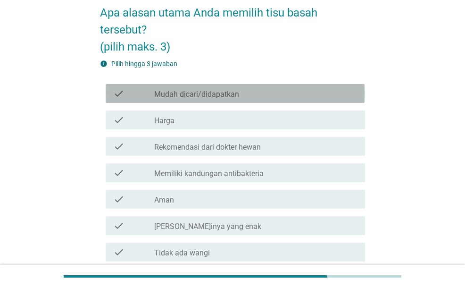
click at [177, 101] on div "check check_box_outline_blank Mudah dicari/didapatkan" at bounding box center [235, 93] width 259 height 19
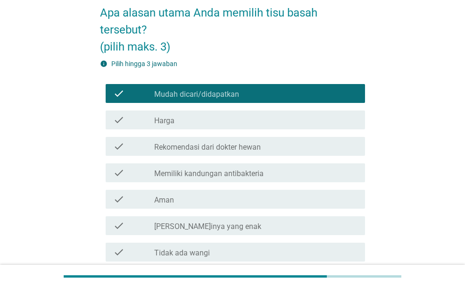
click at [175, 117] on div "check_box_outline_blank Harga" at bounding box center [255, 119] width 203 height 11
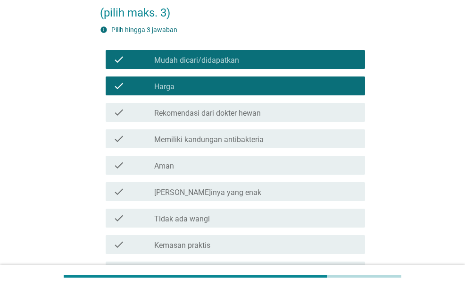
scroll to position [142, 0]
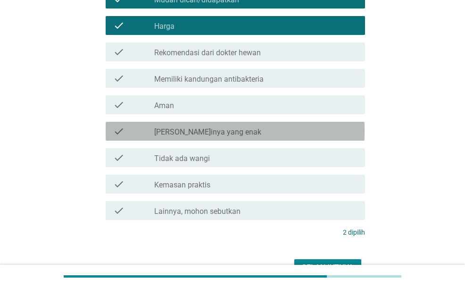
click at [194, 137] on div "check check_box_outline_blank [PERSON_NAME]inya yang enak" at bounding box center [235, 131] width 259 height 19
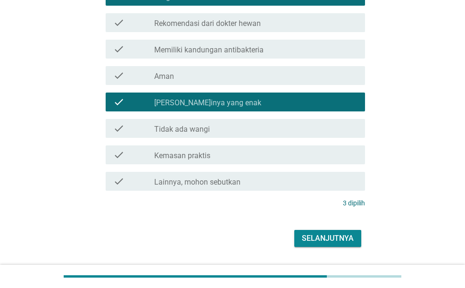
scroll to position [197, 0]
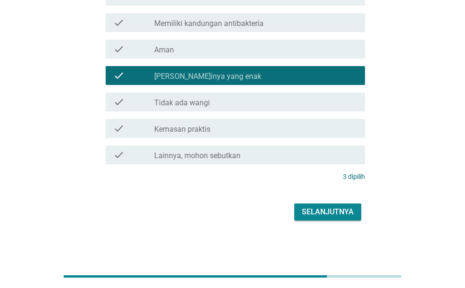
click at [328, 216] on div "Selanjutnya" at bounding box center [328, 211] width 52 height 11
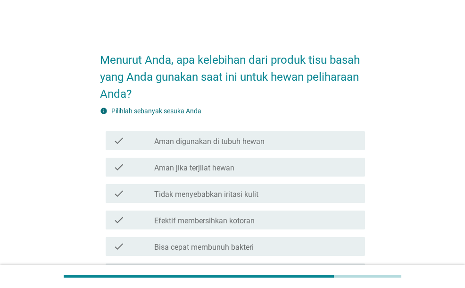
scroll to position [47, 0]
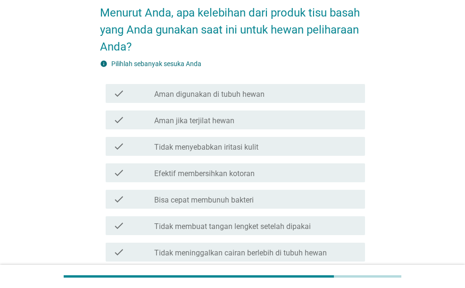
click at [216, 93] on label "Aman digunakan di tubuh hewan" at bounding box center [209, 94] width 110 height 9
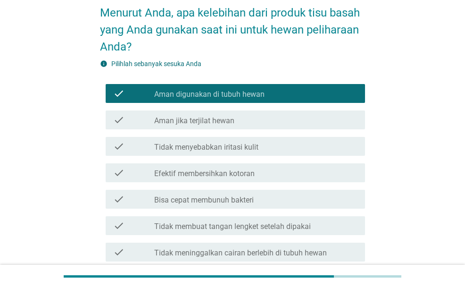
click at [241, 182] on div "check check_box_outline_blank Efektif membersihkan kotoran" at bounding box center [232, 173] width 265 height 26
click at [243, 177] on label "Efektif membersihkan kotoran" at bounding box center [204, 173] width 101 height 9
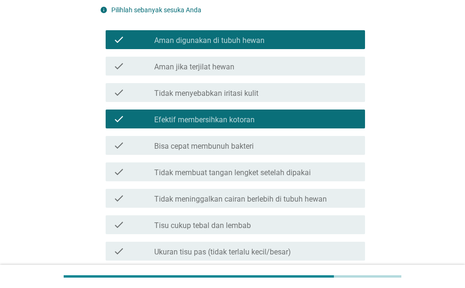
scroll to position [142, 0]
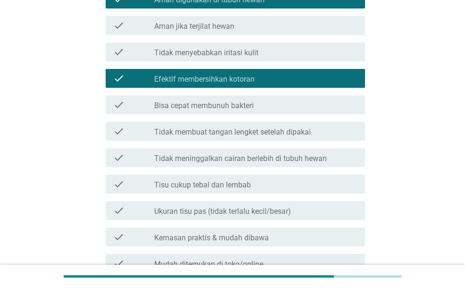
click at [231, 104] on label "Bisa cepat membunuh bakteri" at bounding box center [204, 105] width 100 height 9
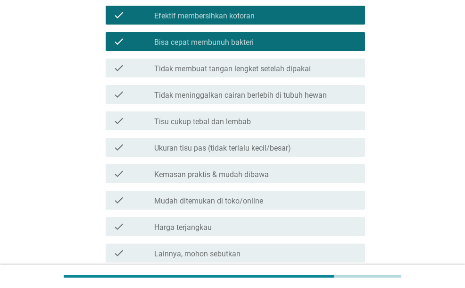
scroll to position [283, 0]
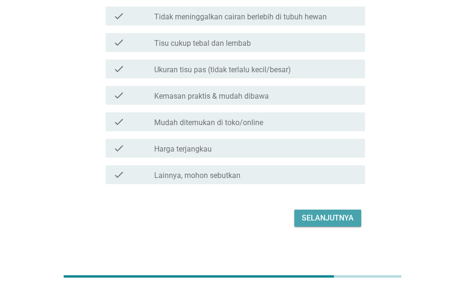
click at [326, 218] on div "Selanjutnya" at bounding box center [328, 217] width 52 height 11
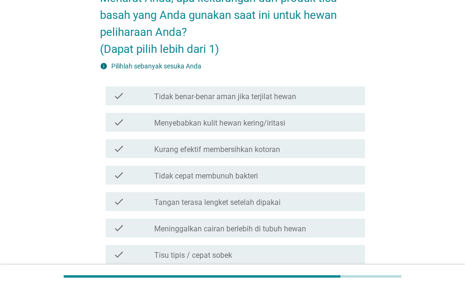
scroll to position [47, 0]
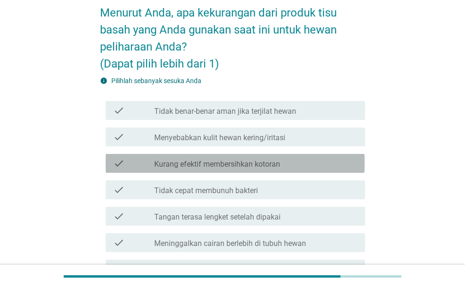
click at [193, 162] on label "Kurang efektif membersihkan kotoran" at bounding box center [217, 164] width 126 height 9
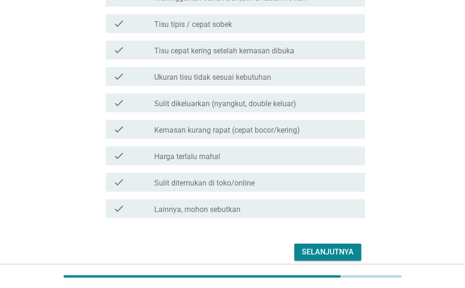
scroll to position [330, 0]
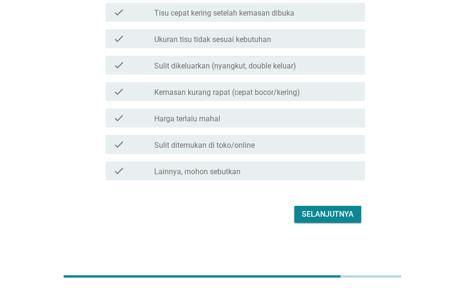
click at [212, 141] on label "Sulit ditemukan di toko/online" at bounding box center [204, 145] width 101 height 9
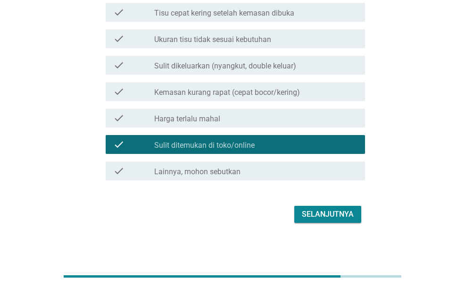
drag, startPoint x: 213, startPoint y: 122, endPoint x: 261, endPoint y: 146, distance: 54.0
click at [213, 122] on label "Harga terlalu mahal" at bounding box center [187, 118] width 66 height 9
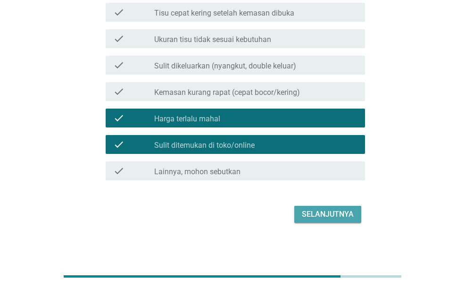
click at [341, 216] on div "Selanjutnya" at bounding box center [328, 214] width 52 height 11
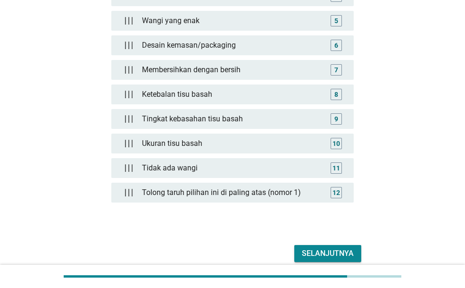
scroll to position [257, 0]
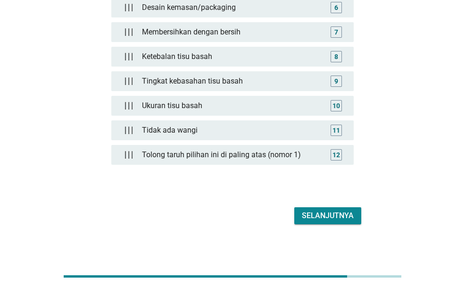
click at [319, 210] on div "Selanjutnya" at bounding box center [328, 215] width 52 height 11
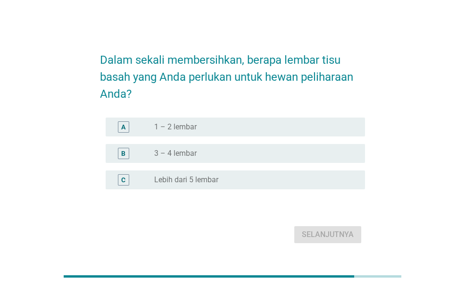
scroll to position [23, 0]
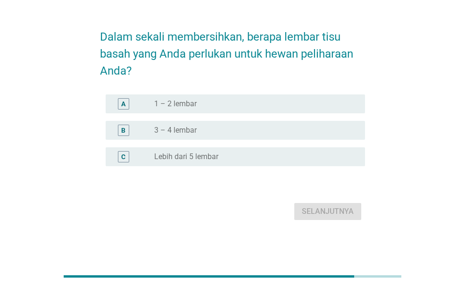
drag, startPoint x: 196, startPoint y: 128, endPoint x: 223, endPoint y: 139, distance: 29.4
click at [196, 128] on label "3 – 4 lembar" at bounding box center [175, 130] width 42 height 9
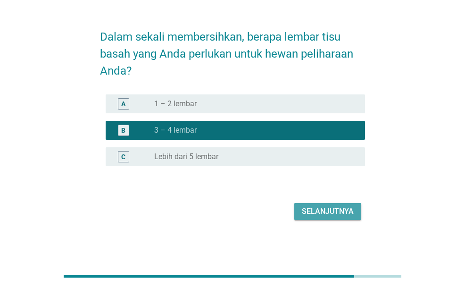
click at [322, 204] on button "Selanjutnya" at bounding box center [327, 211] width 67 height 17
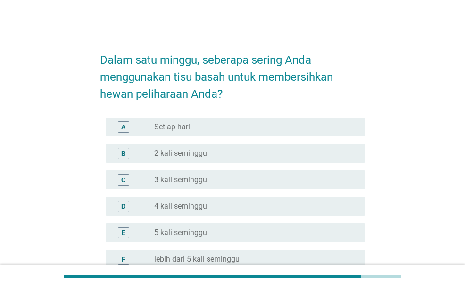
scroll to position [47, 0]
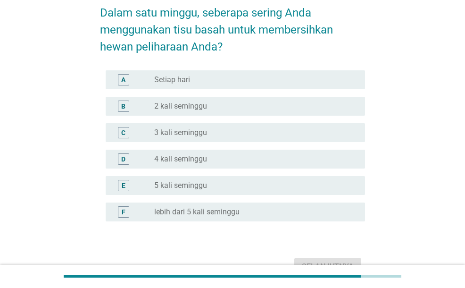
click at [203, 114] on div "B radio_button_unchecked 2 kali seminggu" at bounding box center [235, 106] width 259 height 19
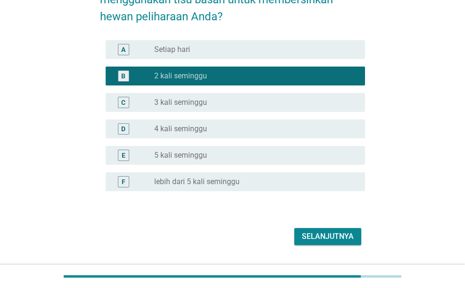
scroll to position [102, 0]
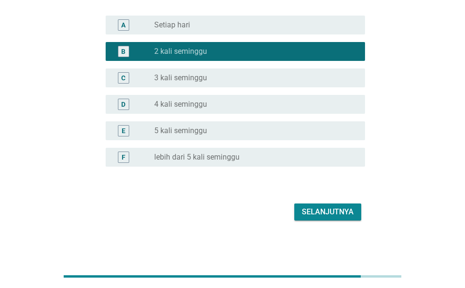
click at [318, 219] on button "Selanjutnya" at bounding box center [327, 211] width 67 height 17
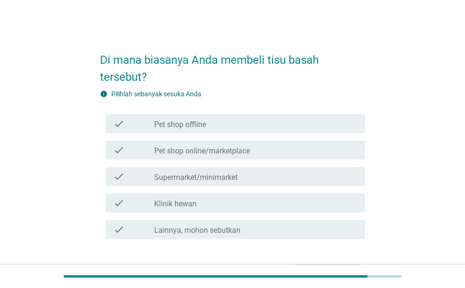
scroll to position [47, 0]
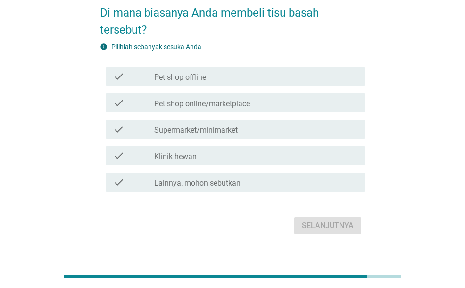
click at [238, 108] on label "Pet shop online/marketplace" at bounding box center [202, 103] width 96 height 9
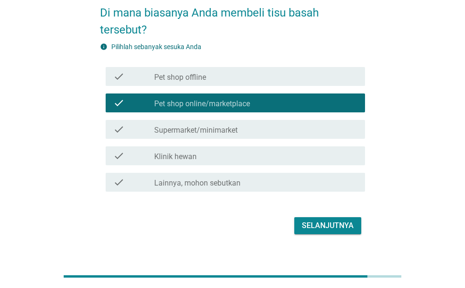
drag, startPoint x: 262, startPoint y: 128, endPoint x: 302, endPoint y: 172, distance: 59.5
click at [268, 135] on div "check_box_outline_blank Supermarket/minimarket" at bounding box center [255, 129] width 203 height 11
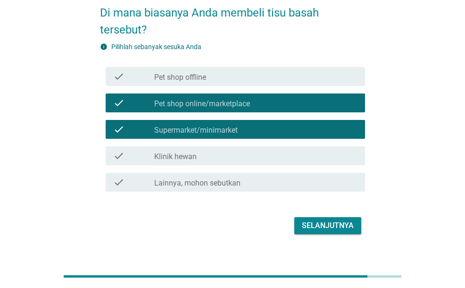
click at [323, 222] on div "Selanjutnya" at bounding box center [328, 225] width 52 height 11
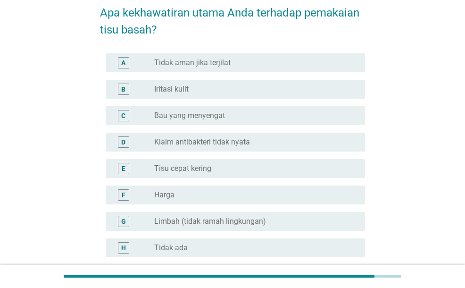
click at [190, 58] on label "Tidak aman jika terjilat" at bounding box center [192, 62] width 76 height 9
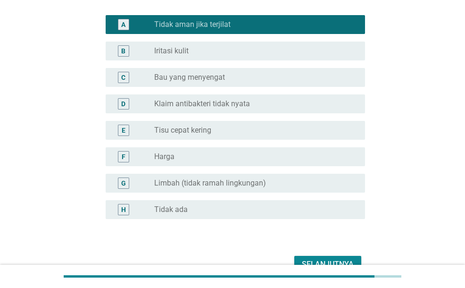
scroll to position [94, 0]
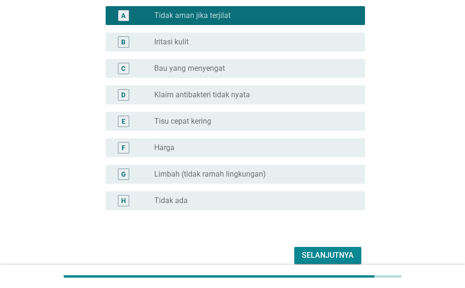
click at [212, 98] on label "Klaim antibakteri tidak nyata" at bounding box center [202, 94] width 96 height 9
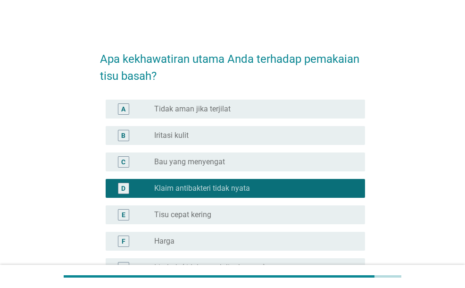
scroll to position [0, 0]
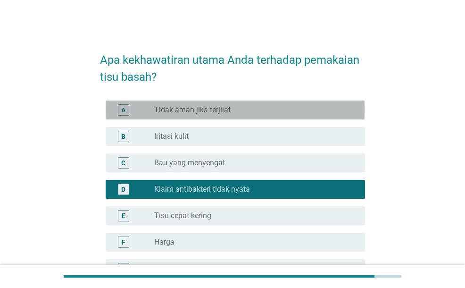
click at [220, 115] on div "radio_button_unchecked Tidak aman jika terjilat" at bounding box center [255, 109] width 203 height 11
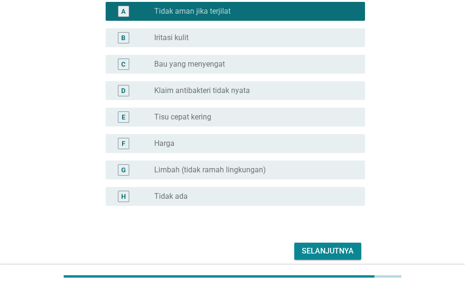
scroll to position [138, 0]
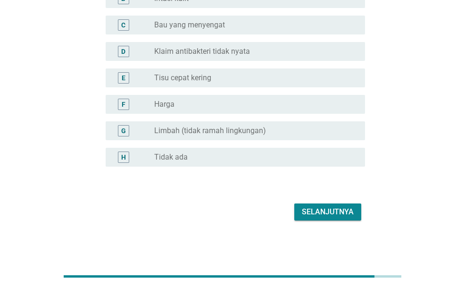
click at [322, 210] on div "Selanjutnya" at bounding box center [328, 211] width 52 height 11
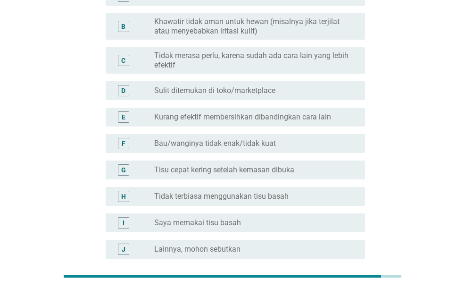
scroll to position [111, 0]
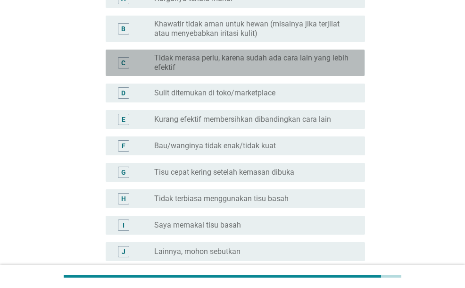
click at [215, 70] on label "Tidak merasa perlu, karena sudah ada cara lain yang lebih efektif" at bounding box center [252, 62] width 196 height 19
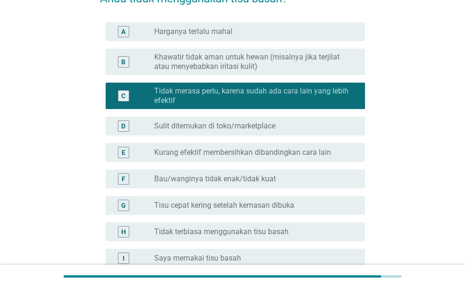
scroll to position [64, 0]
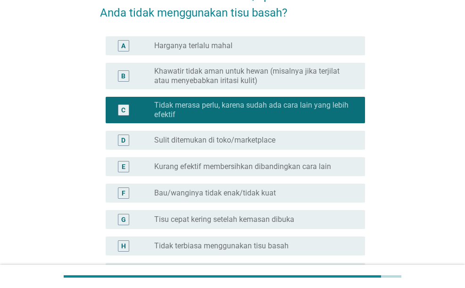
click at [214, 75] on label "Khawatir tidak aman untuk hewan (misalnya jika terjilat atau menyebabkan iritas…" at bounding box center [252, 76] width 196 height 19
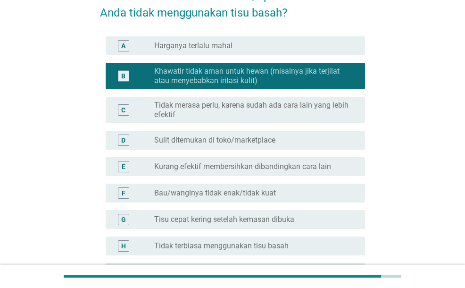
scroll to position [206, 0]
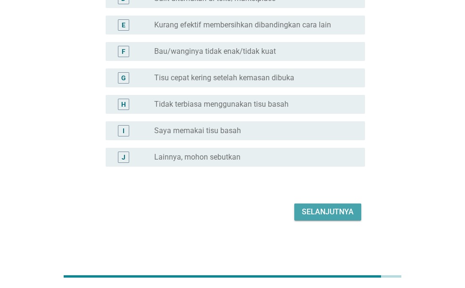
click at [320, 212] on div "Selanjutnya" at bounding box center [328, 211] width 52 height 11
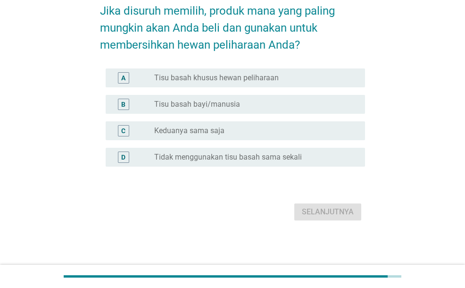
scroll to position [0, 0]
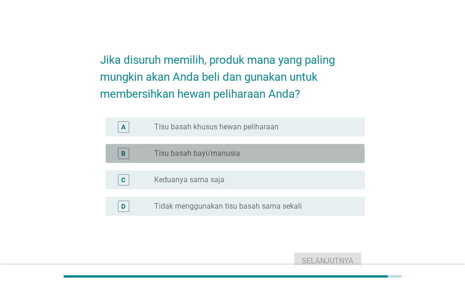
click at [207, 151] on label "Tisu basah bayi/manusia" at bounding box center [197, 153] width 86 height 9
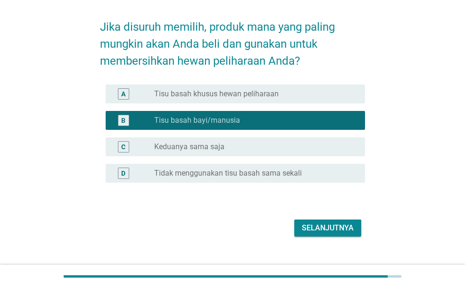
scroll to position [47, 0]
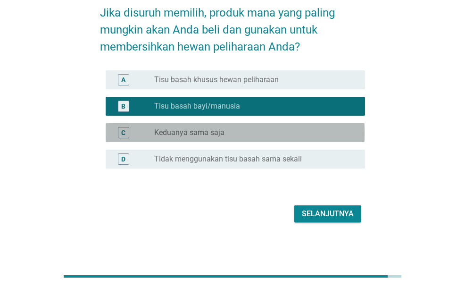
click at [216, 136] on label "Keduanya sama saja" at bounding box center [189, 132] width 70 height 9
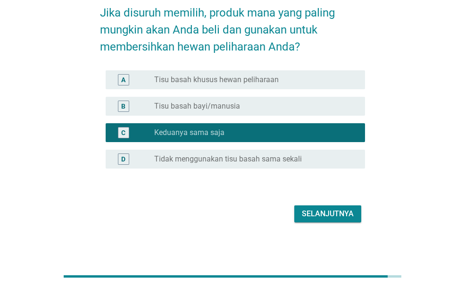
click at [322, 206] on button "Selanjutnya" at bounding box center [327, 213] width 67 height 17
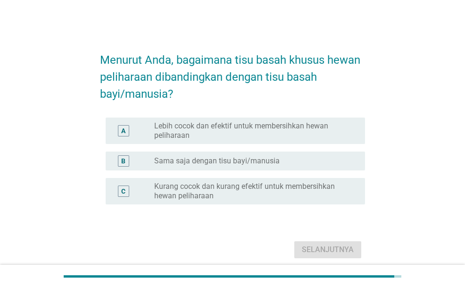
click at [253, 160] on label "Sama saja dengan tisu bayi/manusia" at bounding box center [217, 160] width 126 height 9
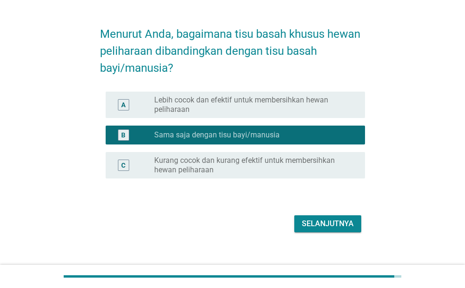
scroll to position [38, 0]
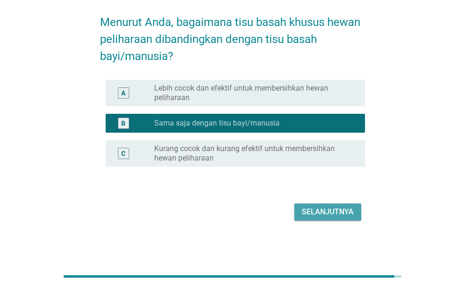
click at [317, 215] on div "Selanjutnya" at bounding box center [328, 211] width 52 height 11
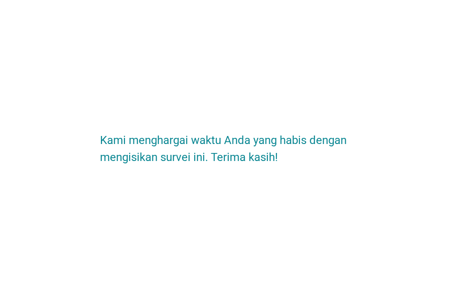
scroll to position [0, 0]
